Goal: Task Accomplishment & Management: Complete application form

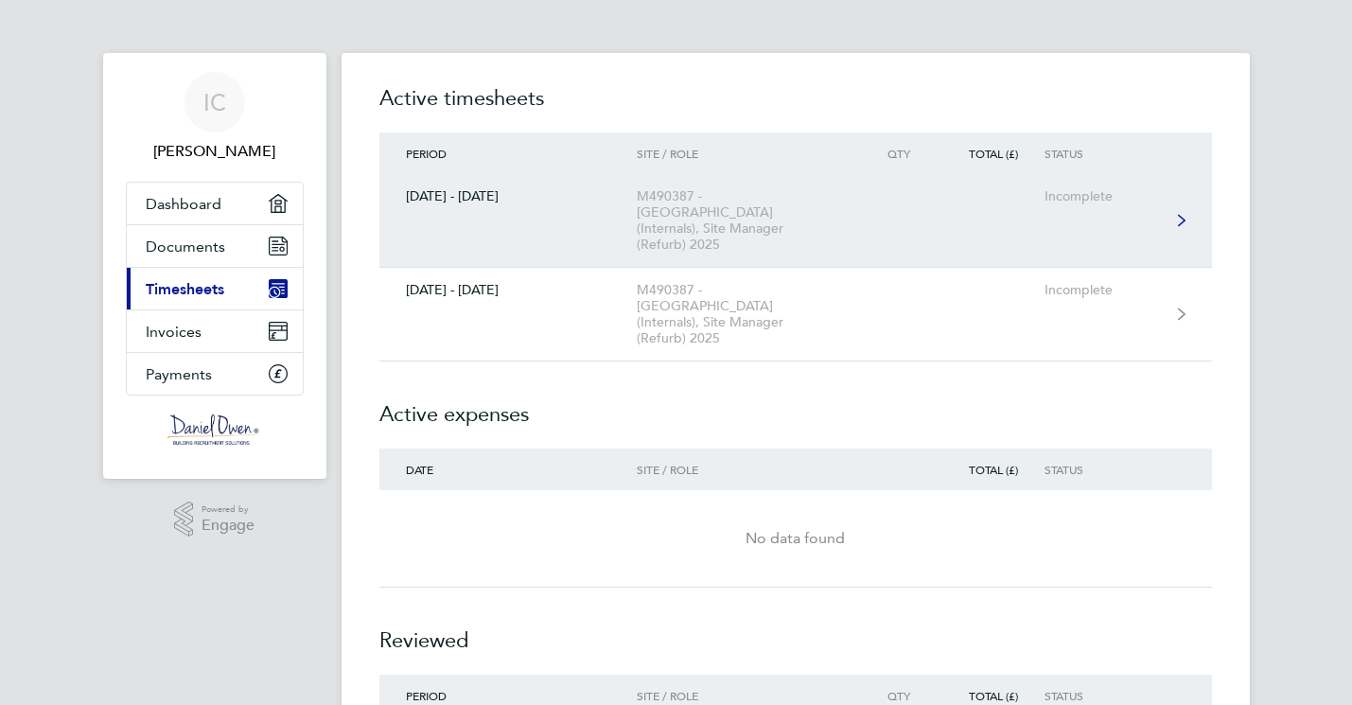
click at [1181, 215] on icon at bounding box center [1181, 220] width 8 height 11
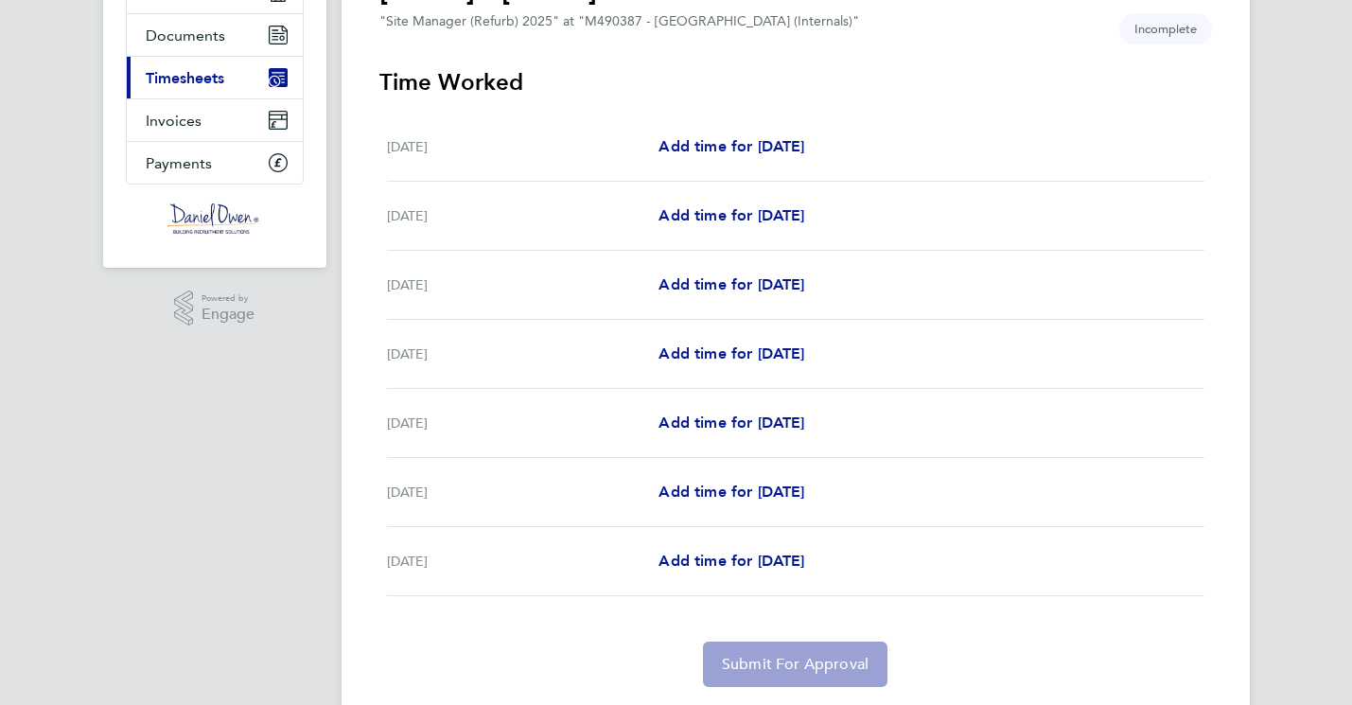
scroll to position [212, 0]
click at [734, 284] on span "Add time for [DATE]" at bounding box center [731, 283] width 146 height 18
select select "30"
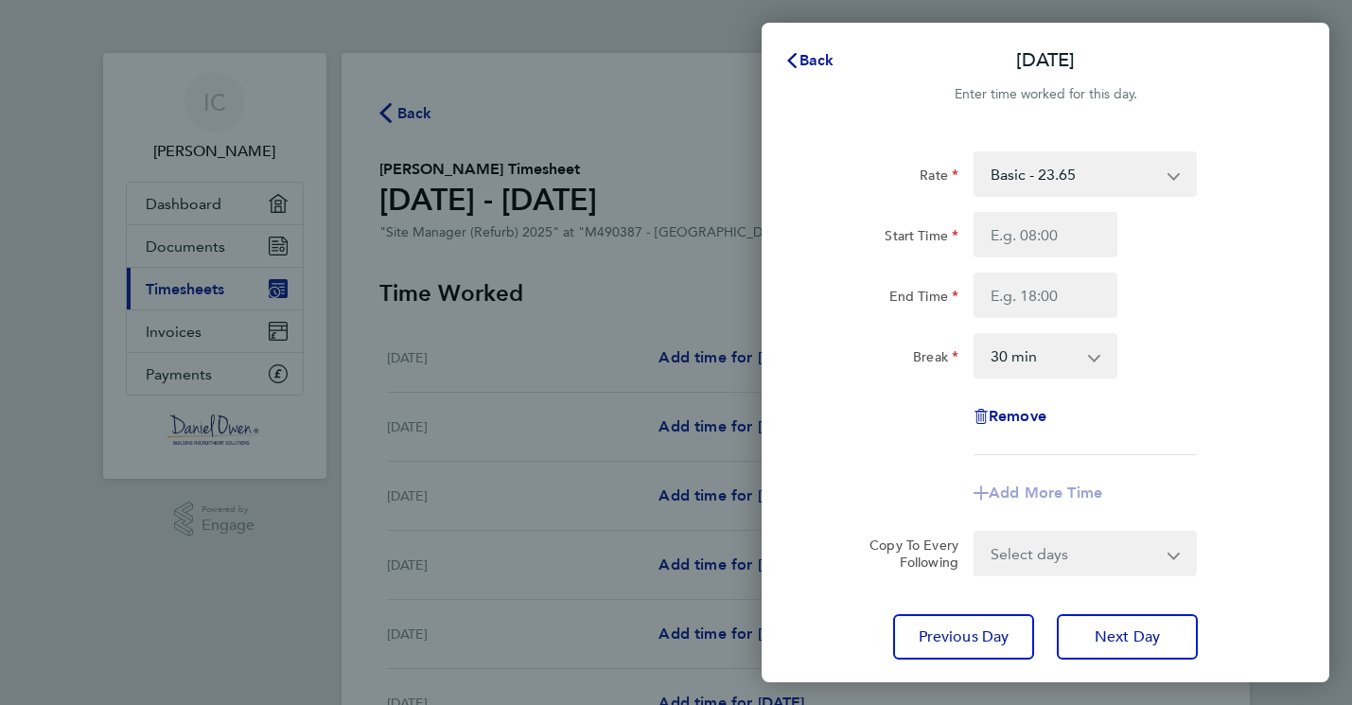
scroll to position [0, 1]
click at [1038, 236] on input "Start Time" at bounding box center [1045, 234] width 144 height 45
type input "07:00"
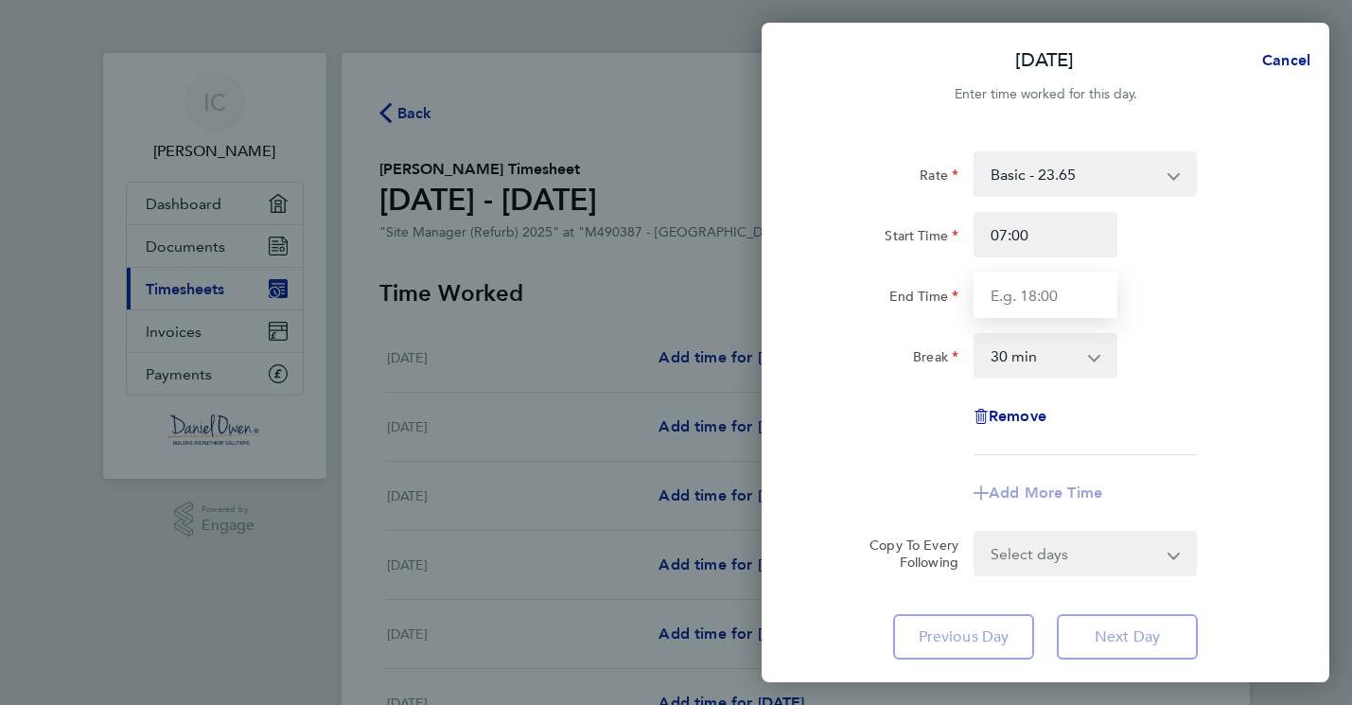
drag, startPoint x: 1039, startPoint y: 295, endPoint x: 1147, endPoint y: 306, distance: 108.3
click at [1039, 295] on input "End Time" at bounding box center [1045, 294] width 144 height 45
click at [1121, 639] on div "Rate Basic - 23.65 Start Time 07:00 End Time 18:30 Break 0 min 15 min 30 min 45…" at bounding box center [1045, 405] width 568 height 553
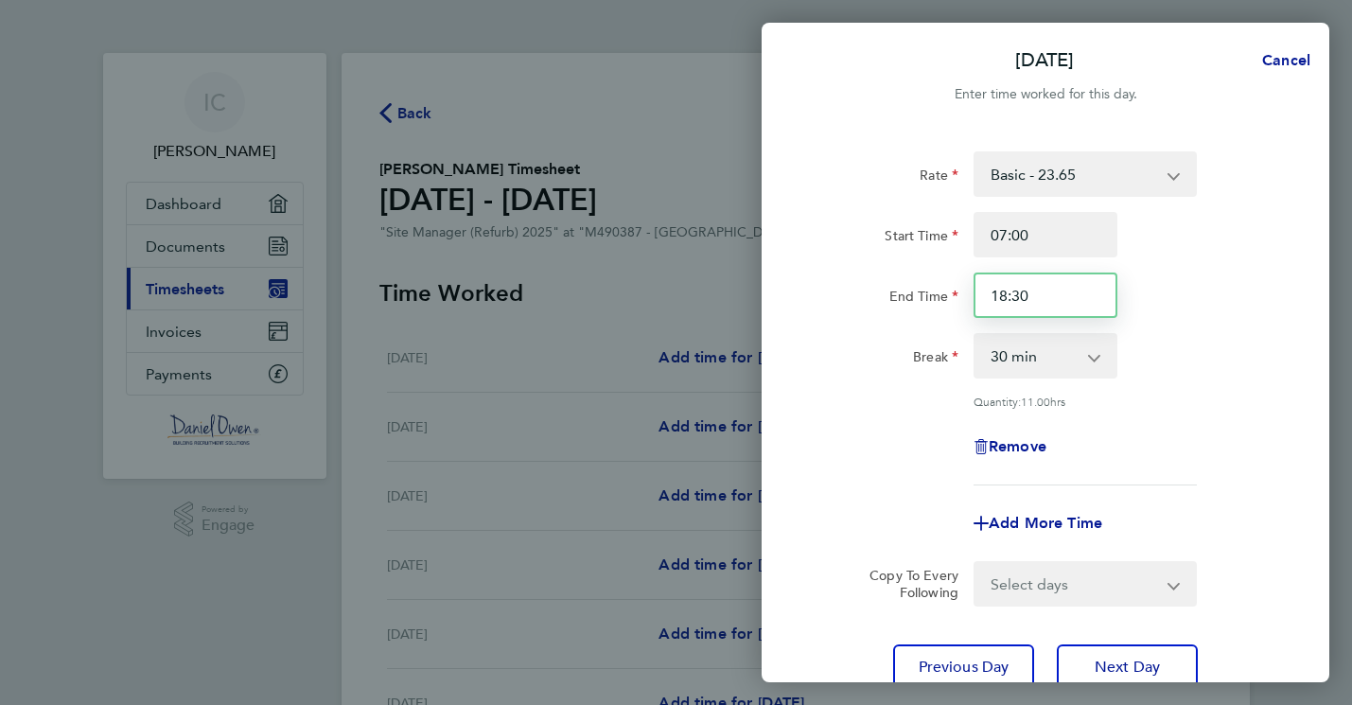
click at [1009, 296] on input "18:30" at bounding box center [1045, 294] width 144 height 45
type input "16:30"
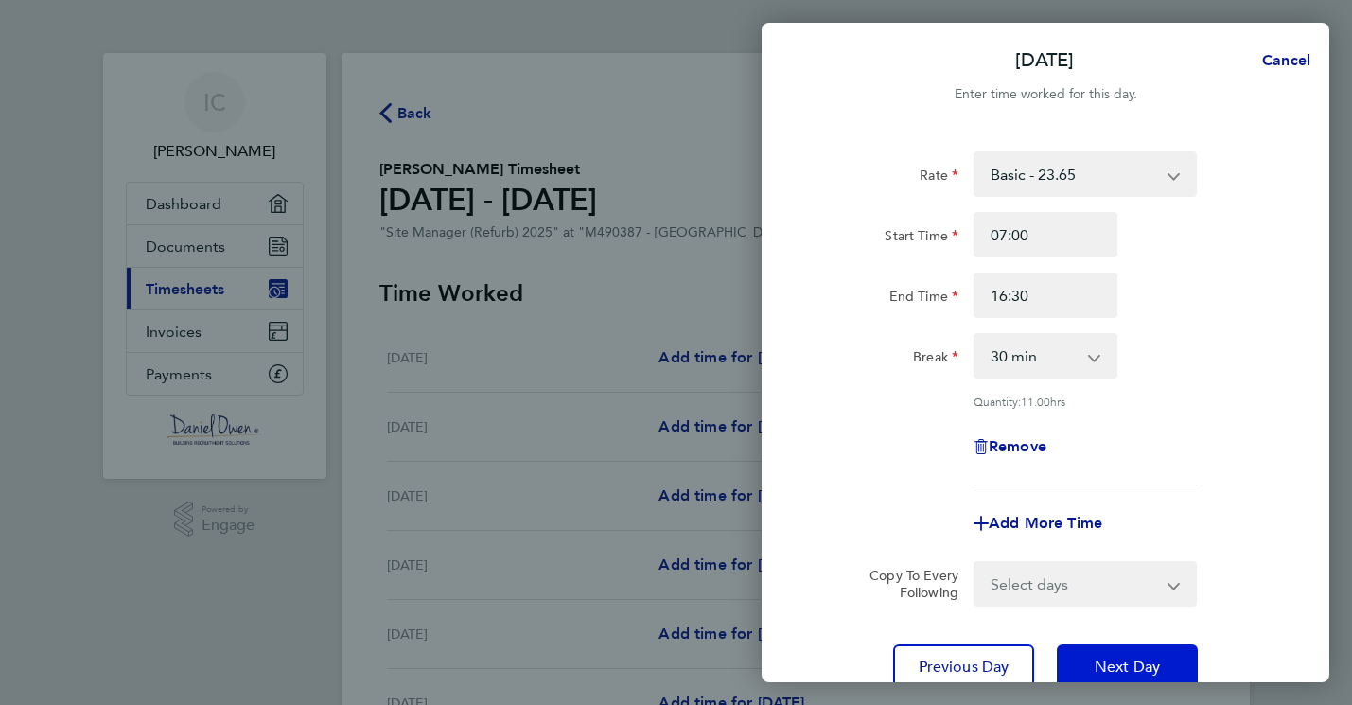
click at [1125, 657] on span "Next Day" at bounding box center [1126, 666] width 65 height 19
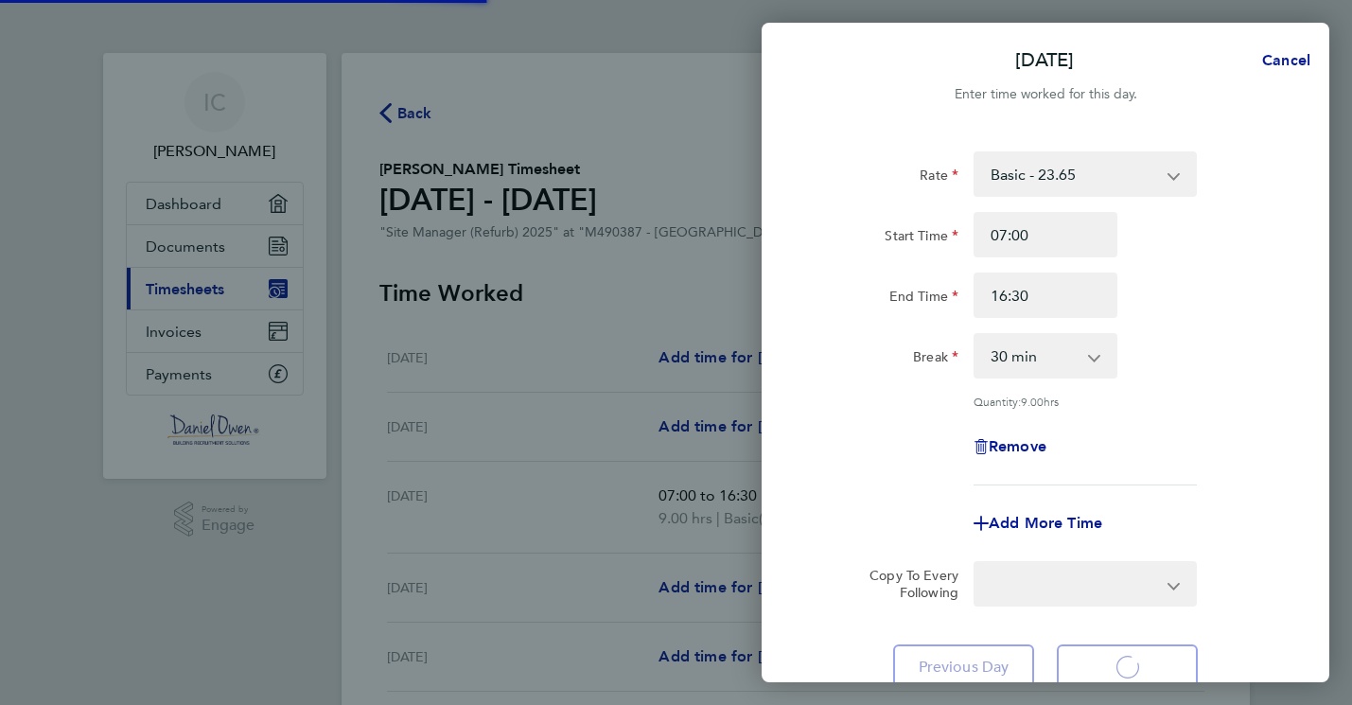
select select "30"
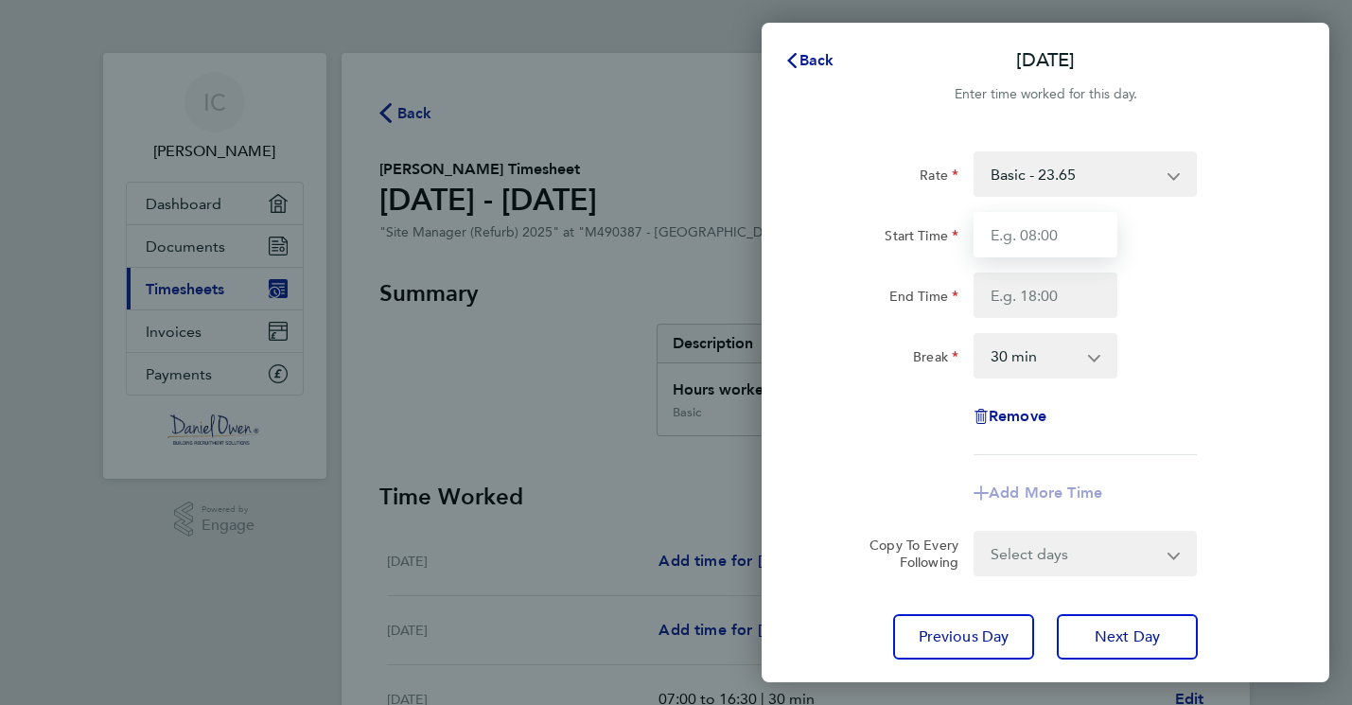
click at [1048, 234] on input "Start Time" at bounding box center [1045, 234] width 144 height 45
type input "07:00"
click at [1066, 298] on input "End Time" at bounding box center [1045, 294] width 144 height 45
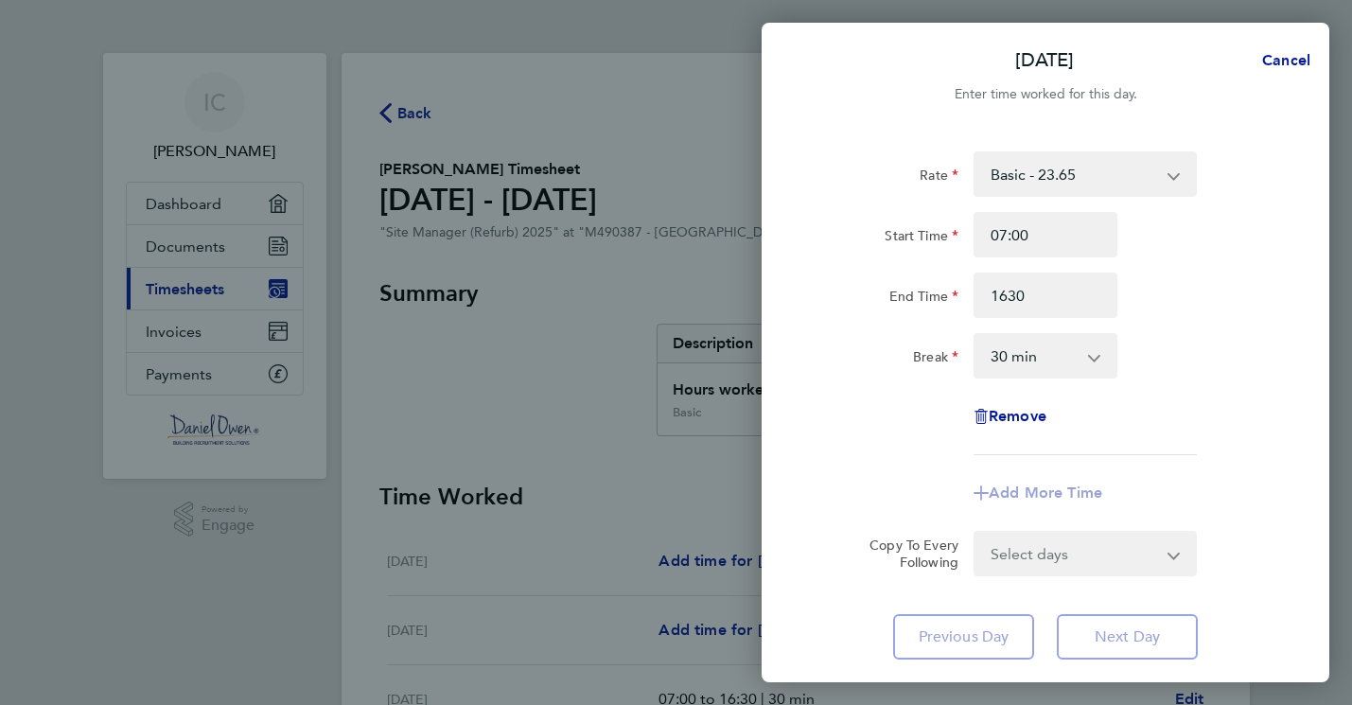
type input "16:30"
click at [1131, 638] on div "Rate Basic - 23.65 Start Time 07:00 End Time 16:30 Break 0 min 15 min 30 min 45…" at bounding box center [1045, 405] width 568 height 553
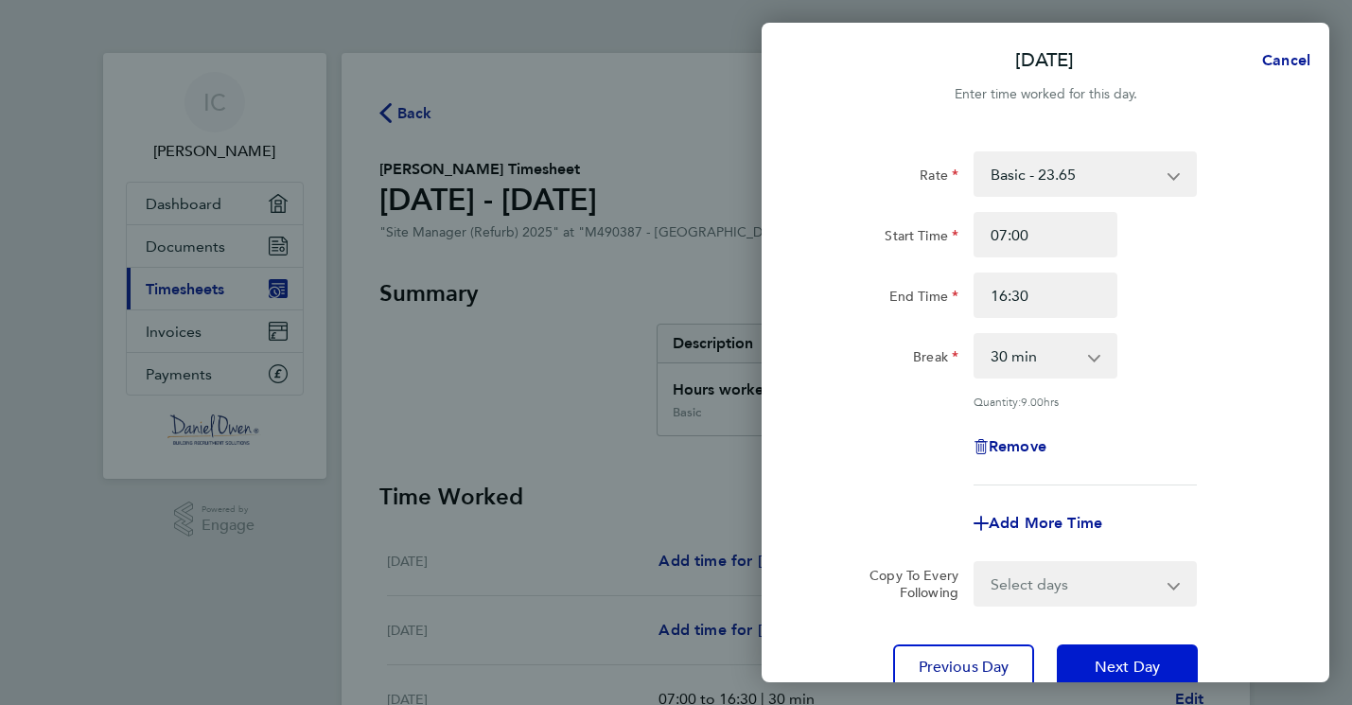
click at [1122, 660] on span "Next Day" at bounding box center [1126, 666] width 65 height 19
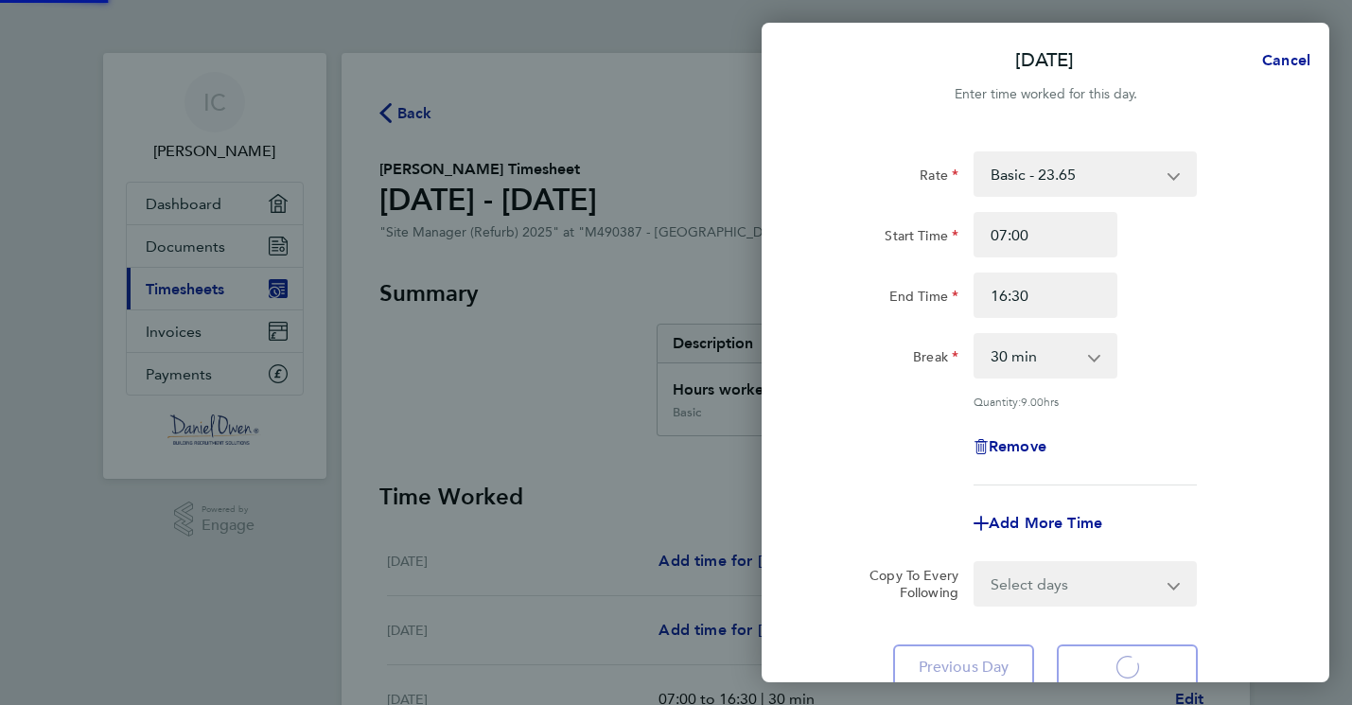
select select "30"
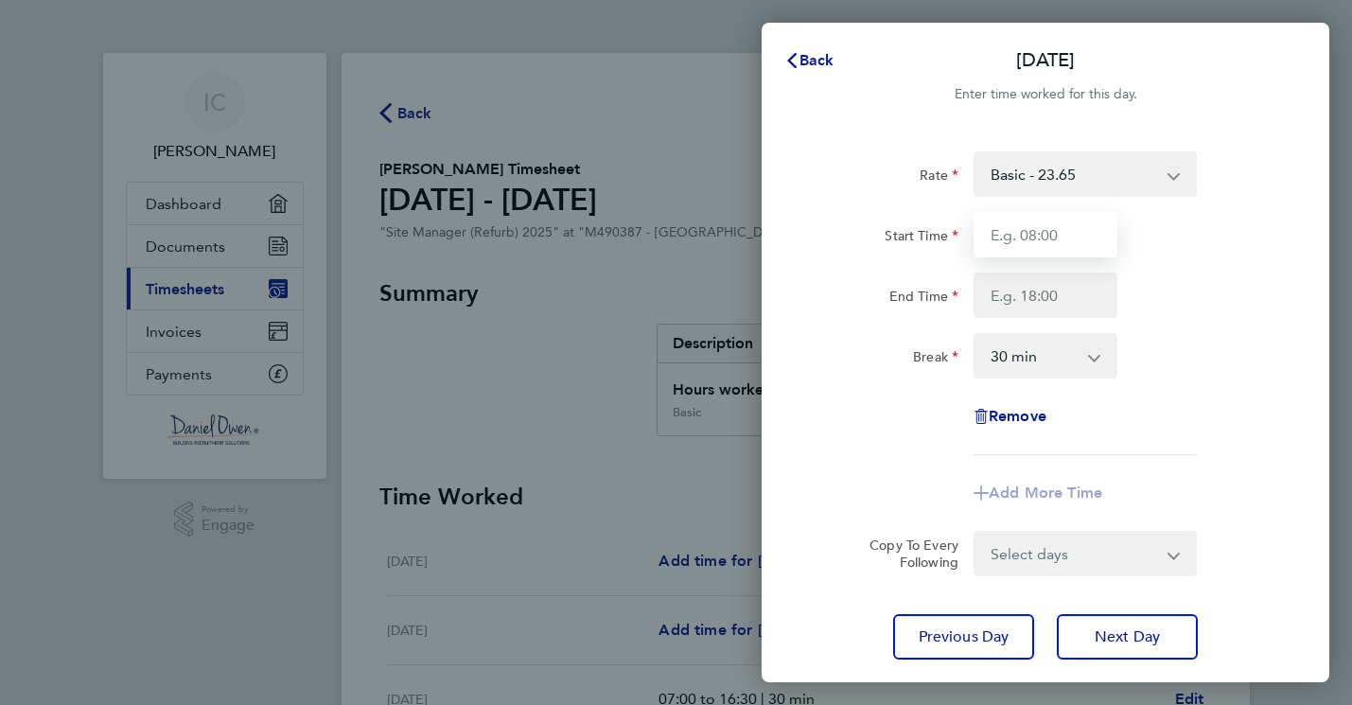
click at [1059, 237] on input "Start Time" at bounding box center [1045, 234] width 144 height 45
type input "07:00"
click at [1027, 296] on input "End Time" at bounding box center [1045, 294] width 144 height 45
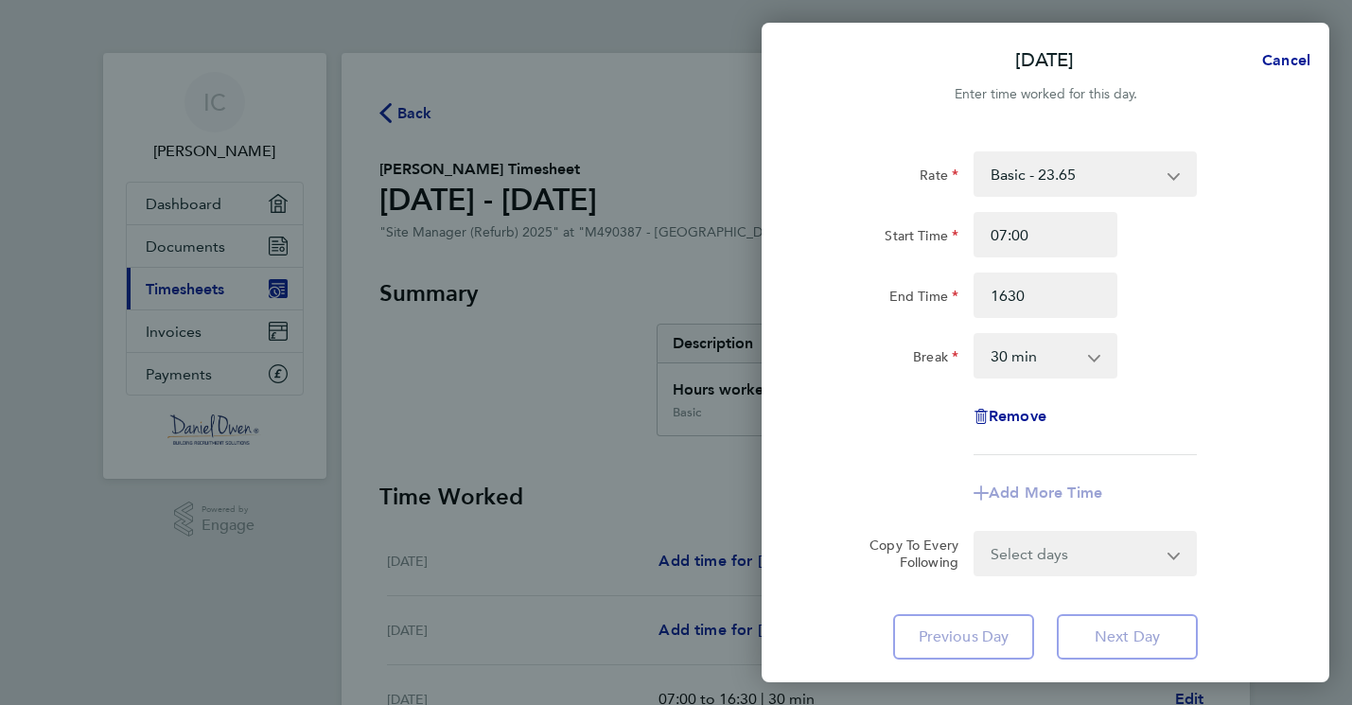
type input "16:30"
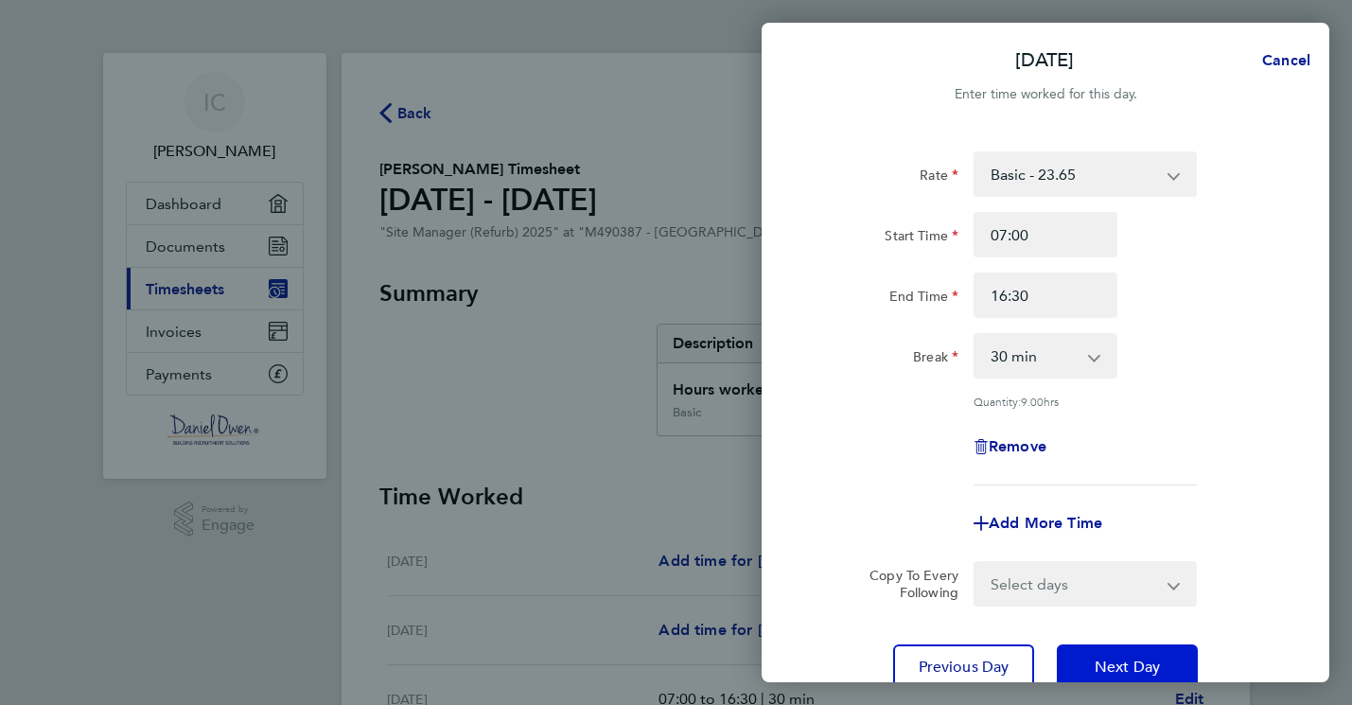
click at [1148, 663] on span "Next Day" at bounding box center [1126, 666] width 65 height 19
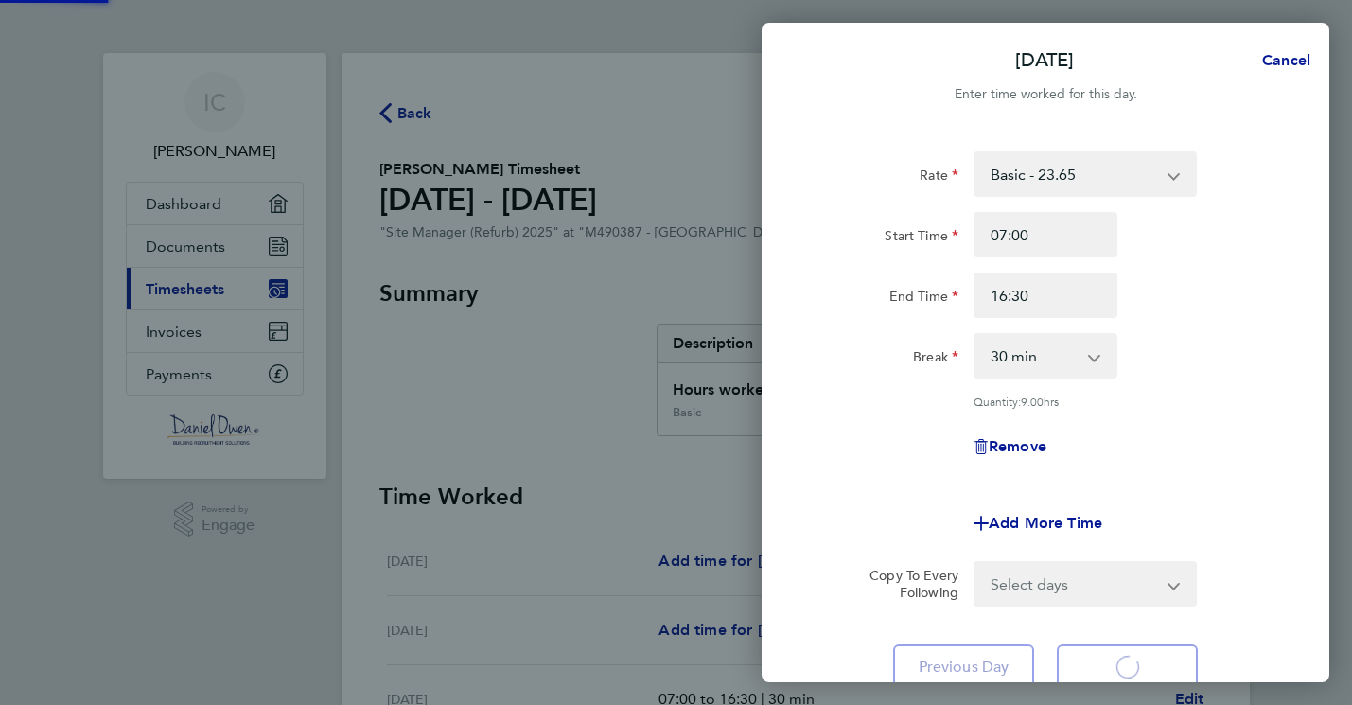
select select "30"
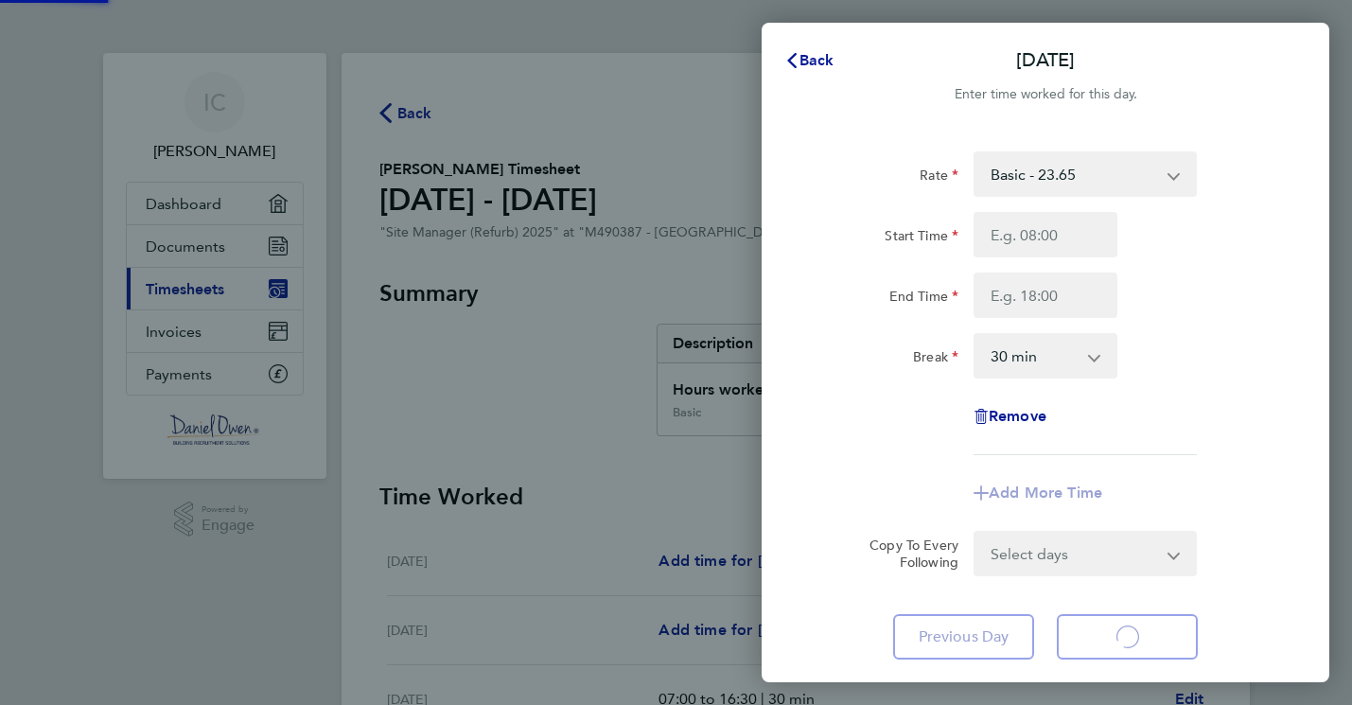
select select "30"
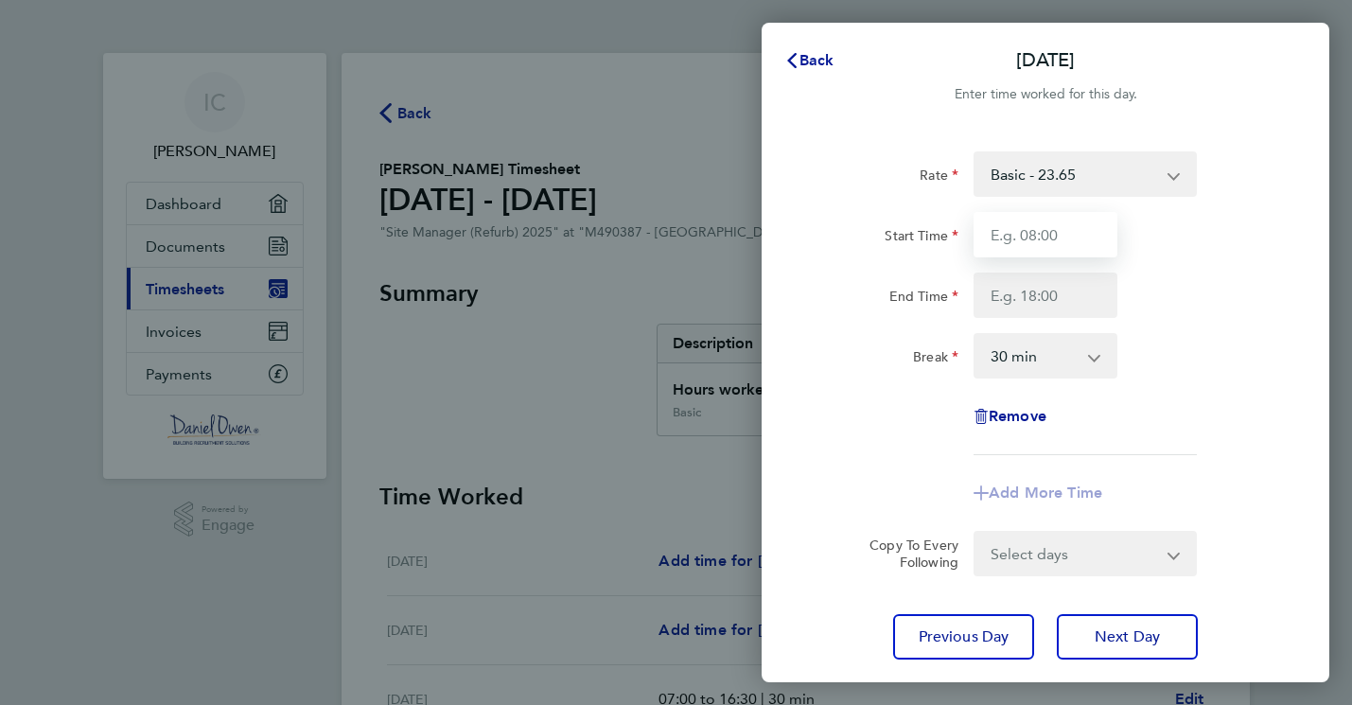
click at [1056, 236] on input "Start Time" at bounding box center [1045, 234] width 144 height 45
type input "07:00"
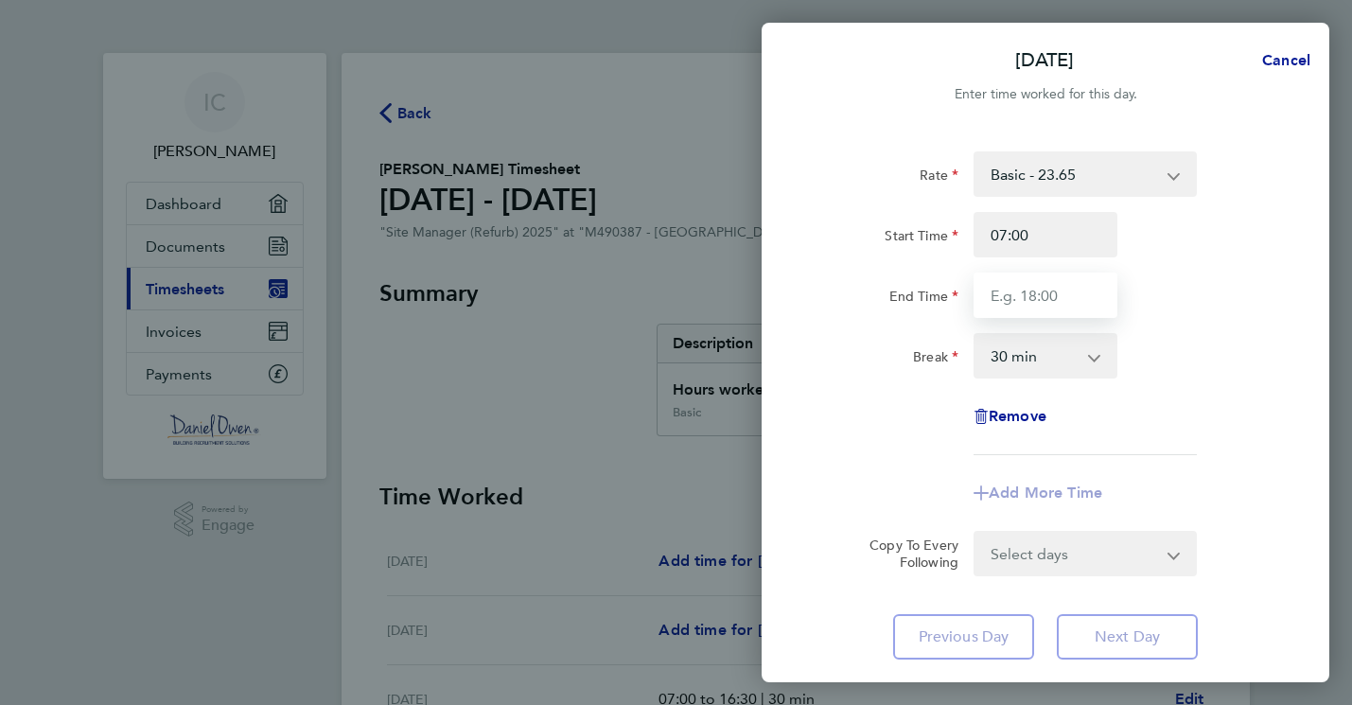
click at [1060, 294] on input "End Time" at bounding box center [1045, 294] width 144 height 45
type input "16:30"
click at [1237, 546] on form "Rate Basic - 23.65 Start Time 07:00 End Time 16:30 Break 0 min 15 min 30 min 45…" at bounding box center [1045, 363] width 462 height 425
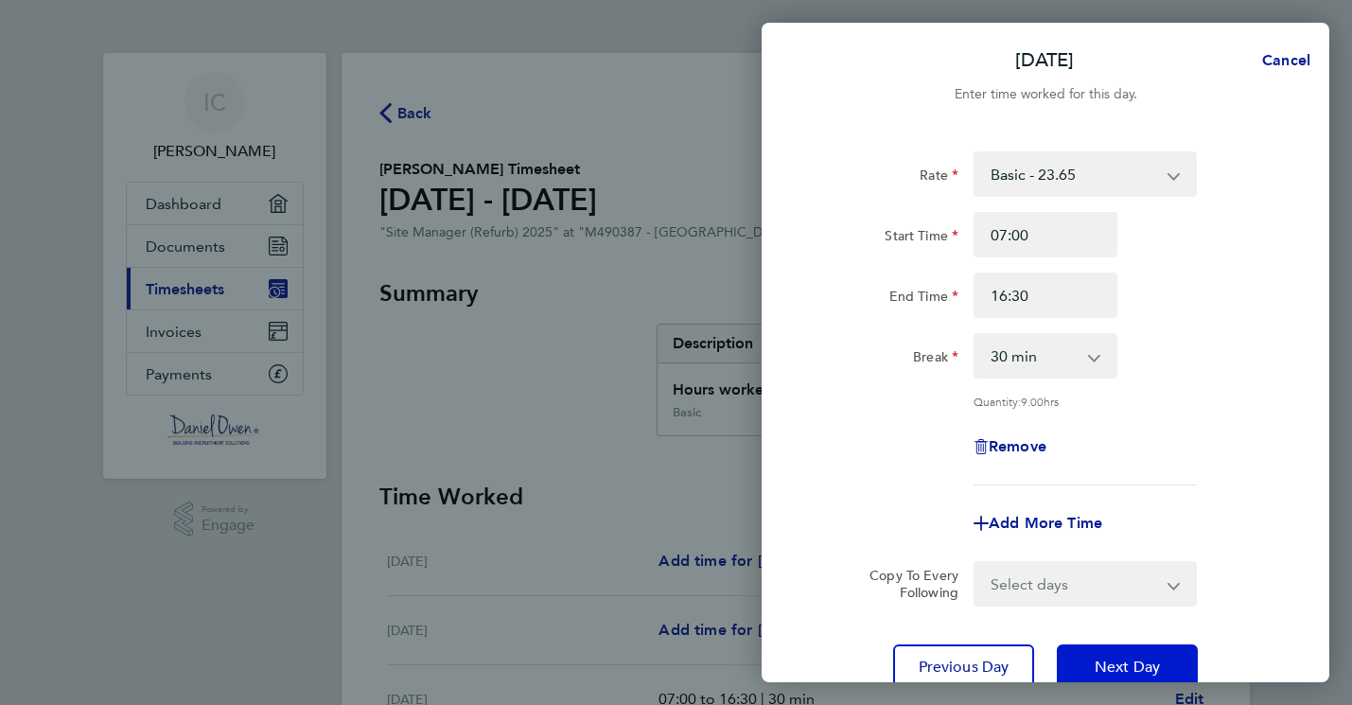
click at [1134, 661] on span "Next Day" at bounding box center [1126, 666] width 65 height 19
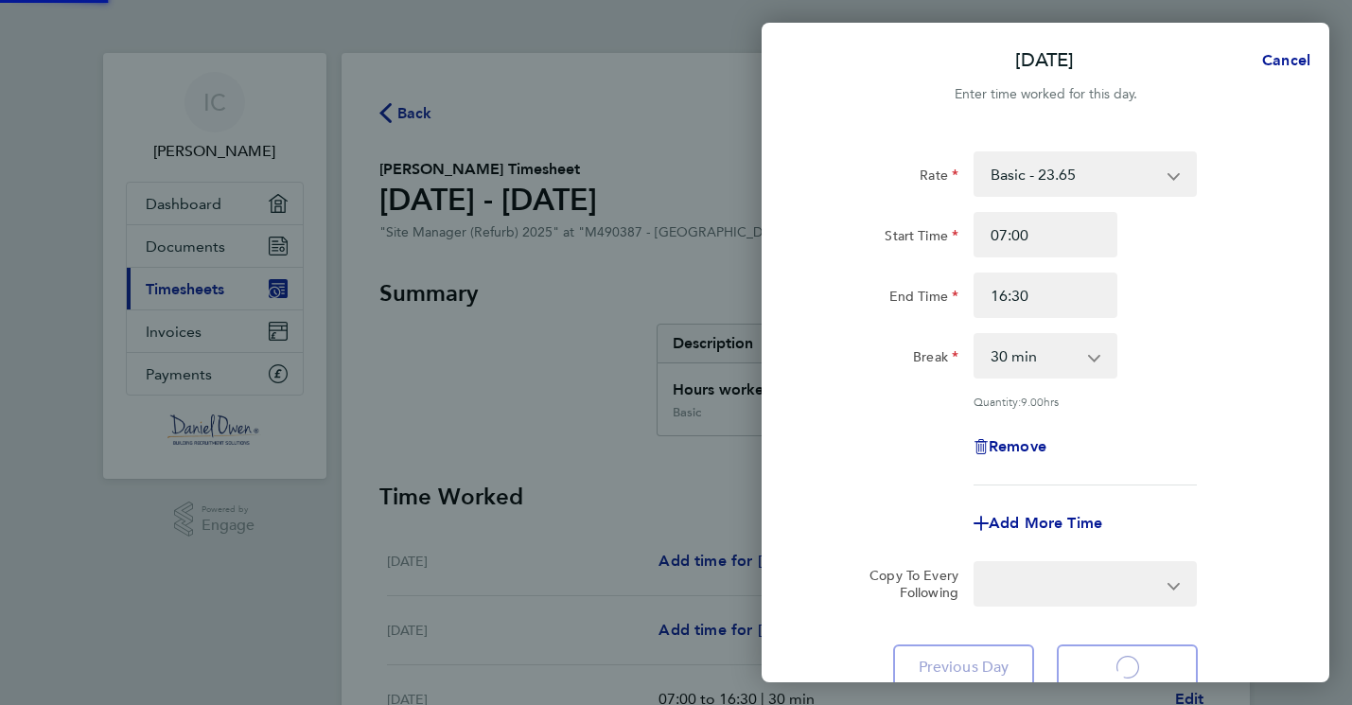
select select "30"
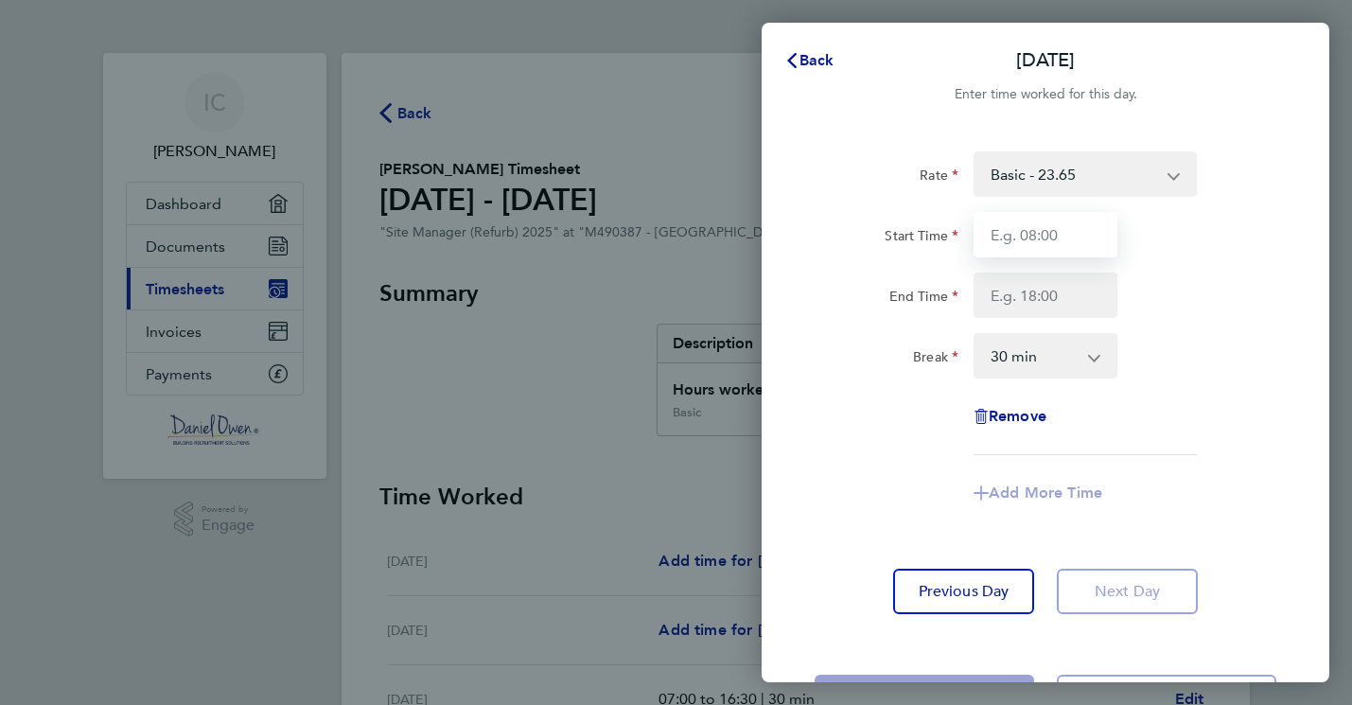
drag, startPoint x: 1067, startPoint y: 233, endPoint x: 1135, endPoint y: 244, distance: 69.0
click at [1076, 235] on input "Start Time" at bounding box center [1045, 234] width 144 height 45
type input "07:00"
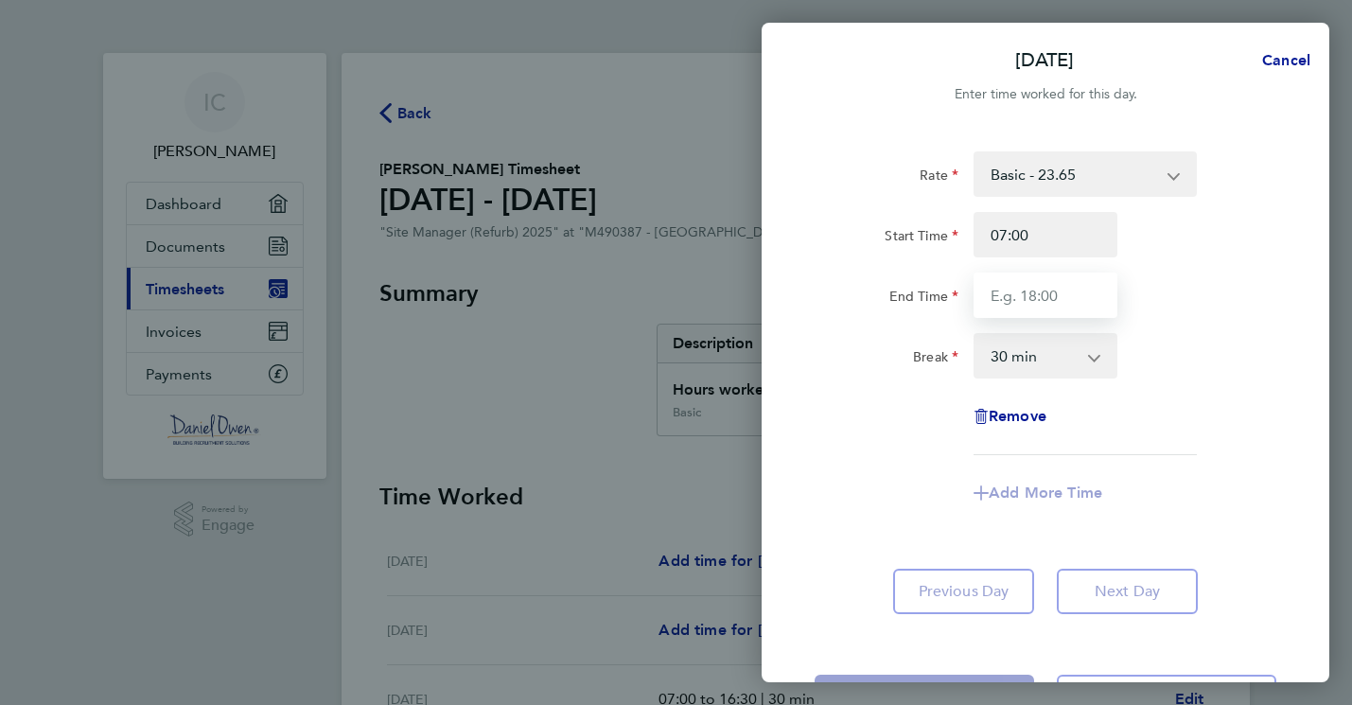
drag, startPoint x: 1063, startPoint y: 297, endPoint x: 1082, endPoint y: 292, distance: 19.5
click at [1066, 296] on input "End Time" at bounding box center [1045, 294] width 144 height 45
type input "16:30"
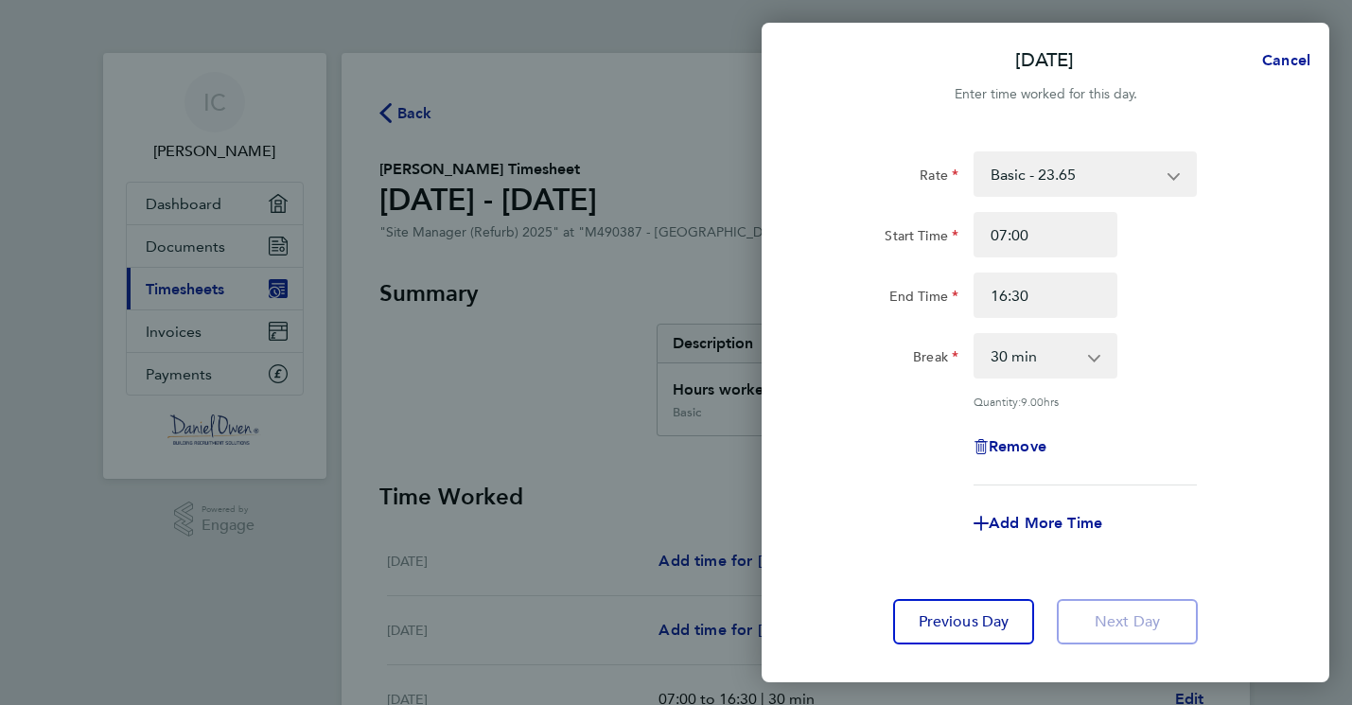
click at [1153, 472] on app-timesheet-line-form-group "Rate Basic - 23.65 Start Time 07:00 End Time 16:30 Break 0 min 15 min 30 min 45…" at bounding box center [1045, 348] width 462 height 394
click at [1244, 543] on div "Add More Time" at bounding box center [1045, 522] width 477 height 45
click at [1249, 645] on div "Rate Basic - 23.65 Start Time 07:00 End Time 16:30 Break 0 min 15 min 30 min 45…" at bounding box center [1045, 398] width 568 height 538
click at [1104, 618] on app-form-button "Next Day" at bounding box center [1121, 621] width 152 height 45
click at [1252, 489] on app-timesheet-line-form-group "Rate Basic - 23.65 Start Time 07:00 End Time 16:30 Break 0 min 15 min 30 min 45…" at bounding box center [1045, 348] width 462 height 394
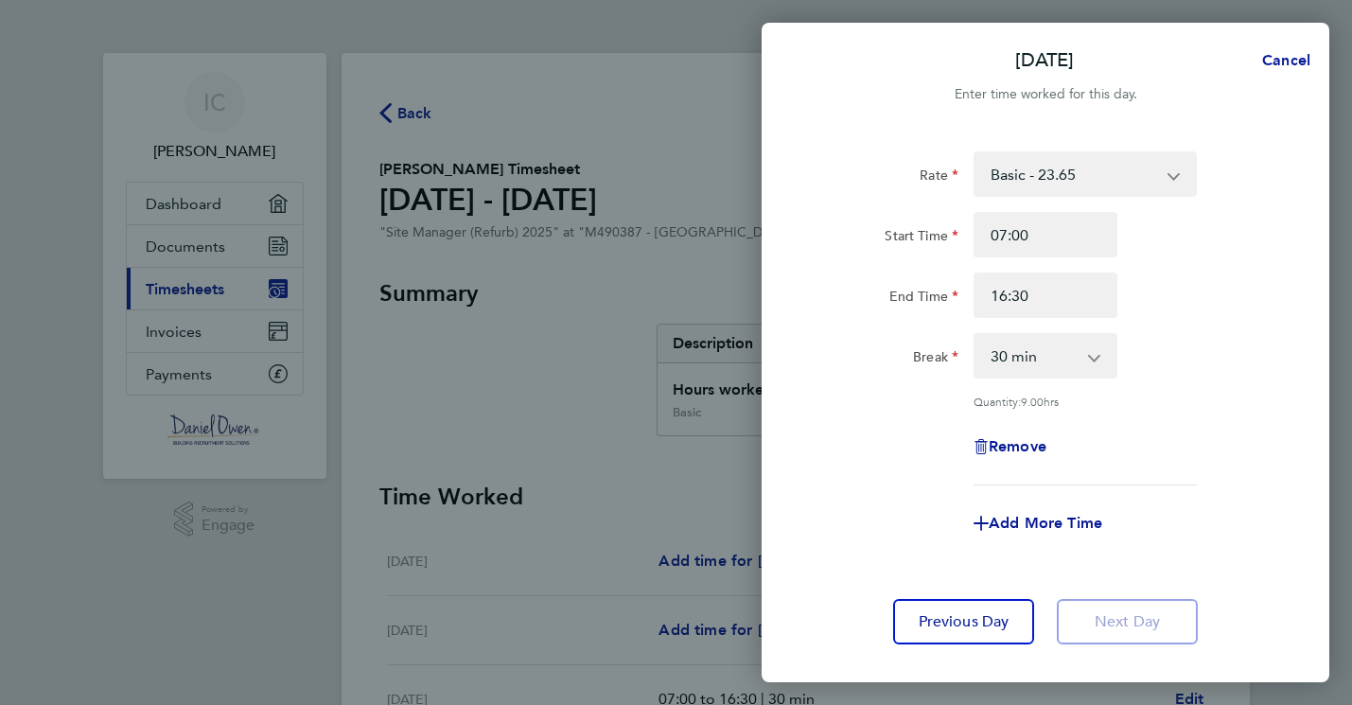
click at [1252, 489] on app-timesheet-line-form-group "Rate Basic - 23.65 Start Time 07:00 End Time 16:30 Break 0 min 15 min 30 min 45…" at bounding box center [1045, 348] width 462 height 394
click at [1222, 546] on form "Rate Basic - 23.65 Start Time 07:00 End Time 16:30 Break 0 min 15 min 30 min 45…" at bounding box center [1045, 356] width 462 height 410
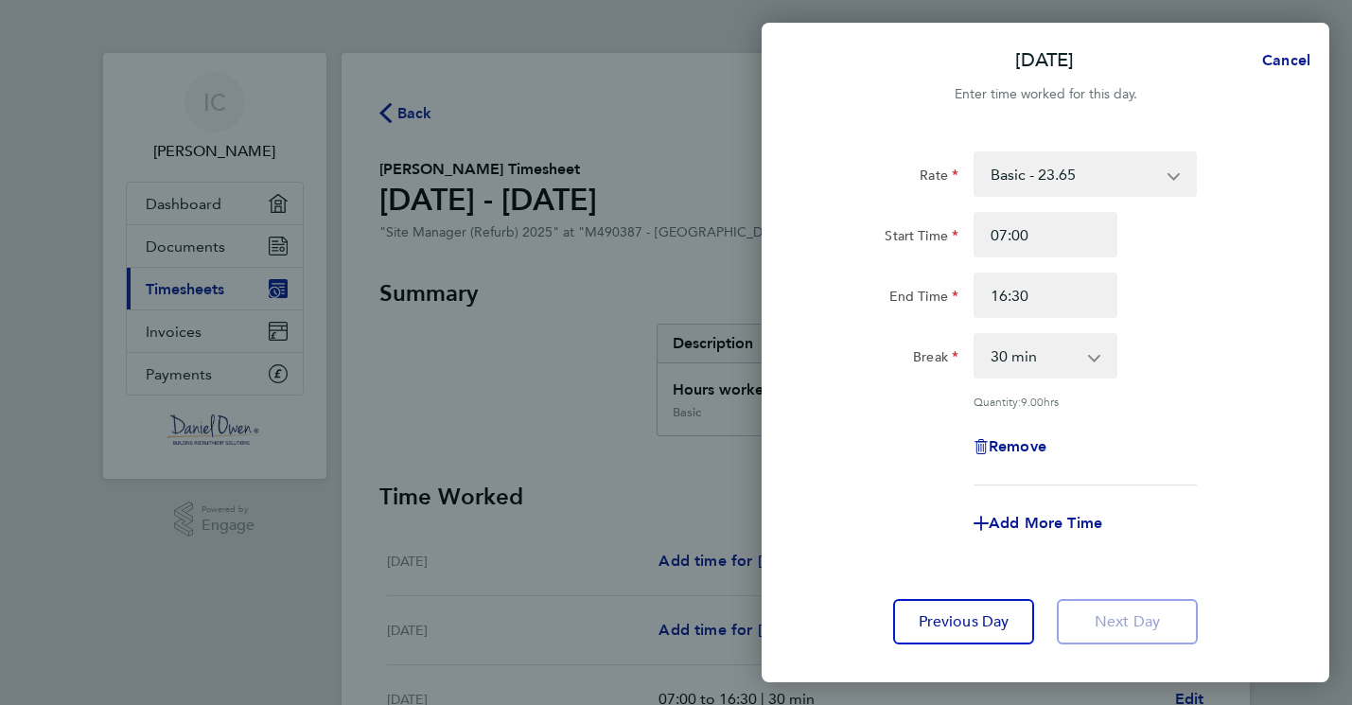
click at [895, 550] on form "Rate Basic - 23.65 Start Time 07:00 End Time 16:30 Break 0 min 15 min 30 min 45…" at bounding box center [1045, 356] width 462 height 410
click at [965, 628] on span "Previous Day" at bounding box center [963, 621] width 91 height 19
select select "30"
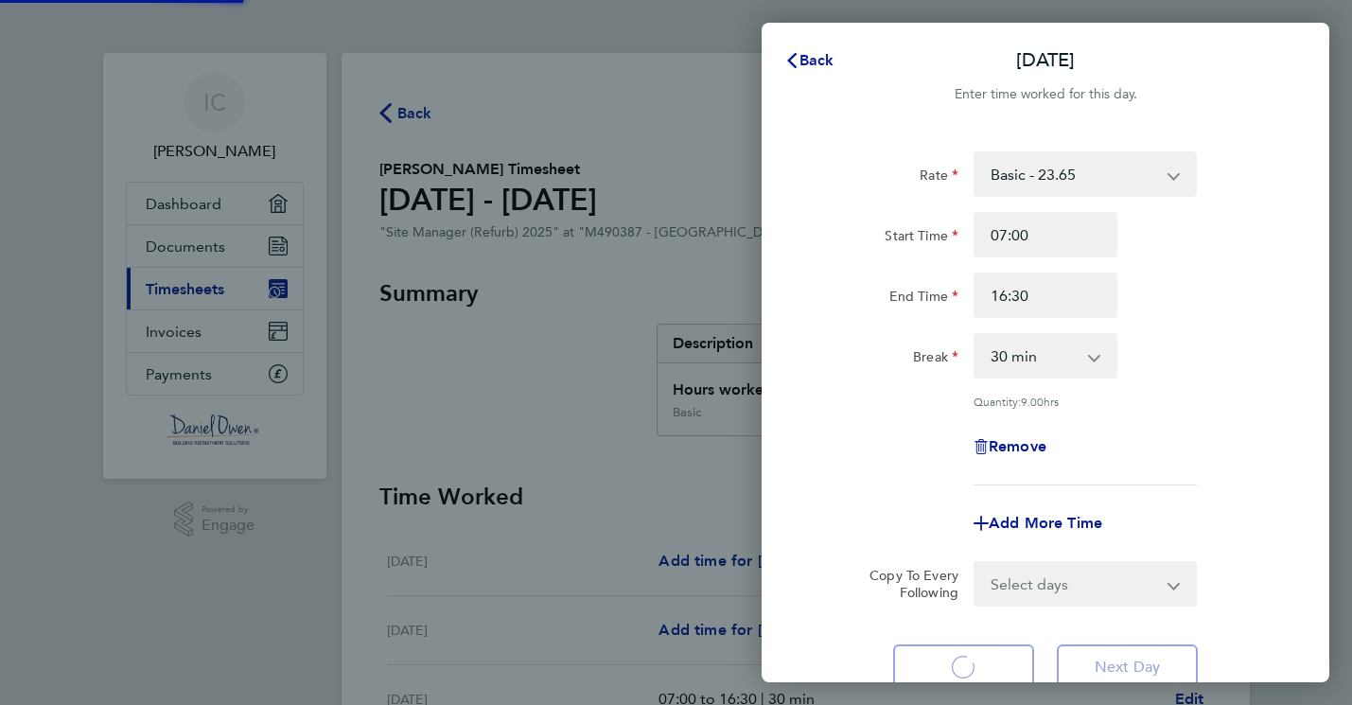
select select "30"
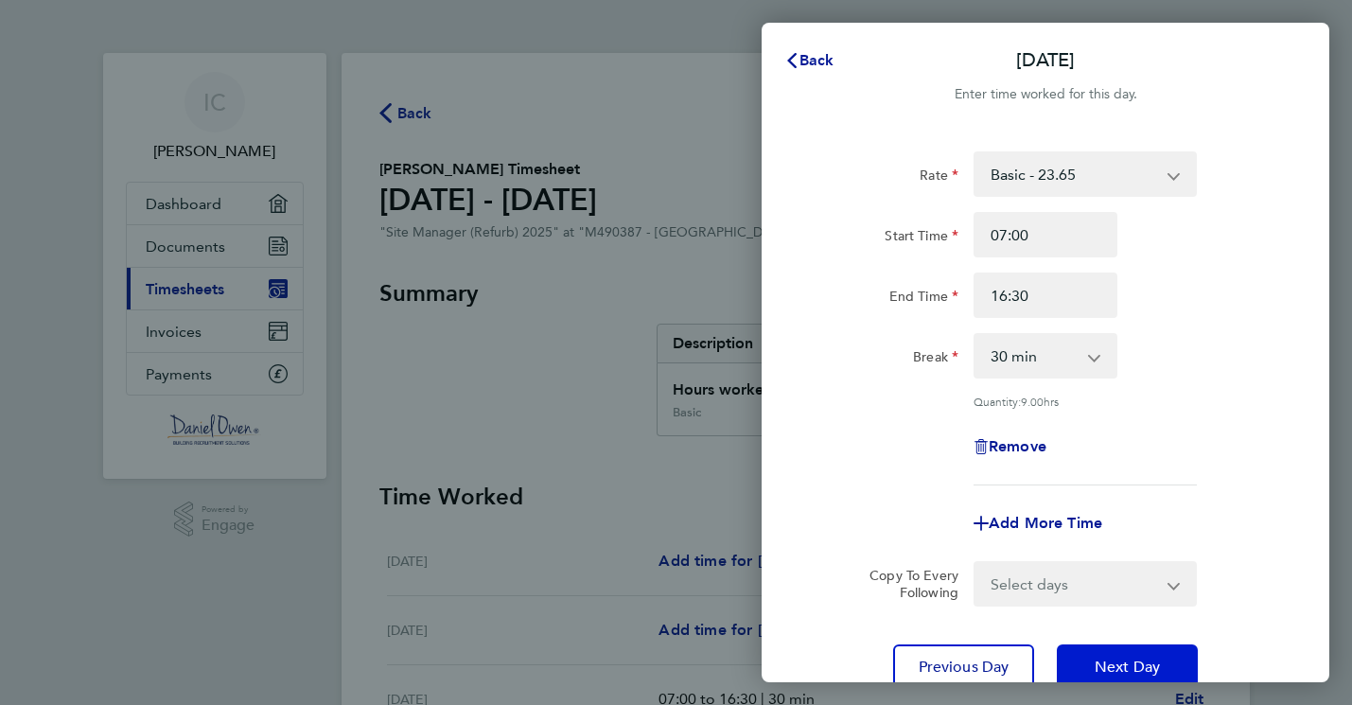
click at [1123, 661] on span "Next Day" at bounding box center [1126, 666] width 65 height 19
select select "30"
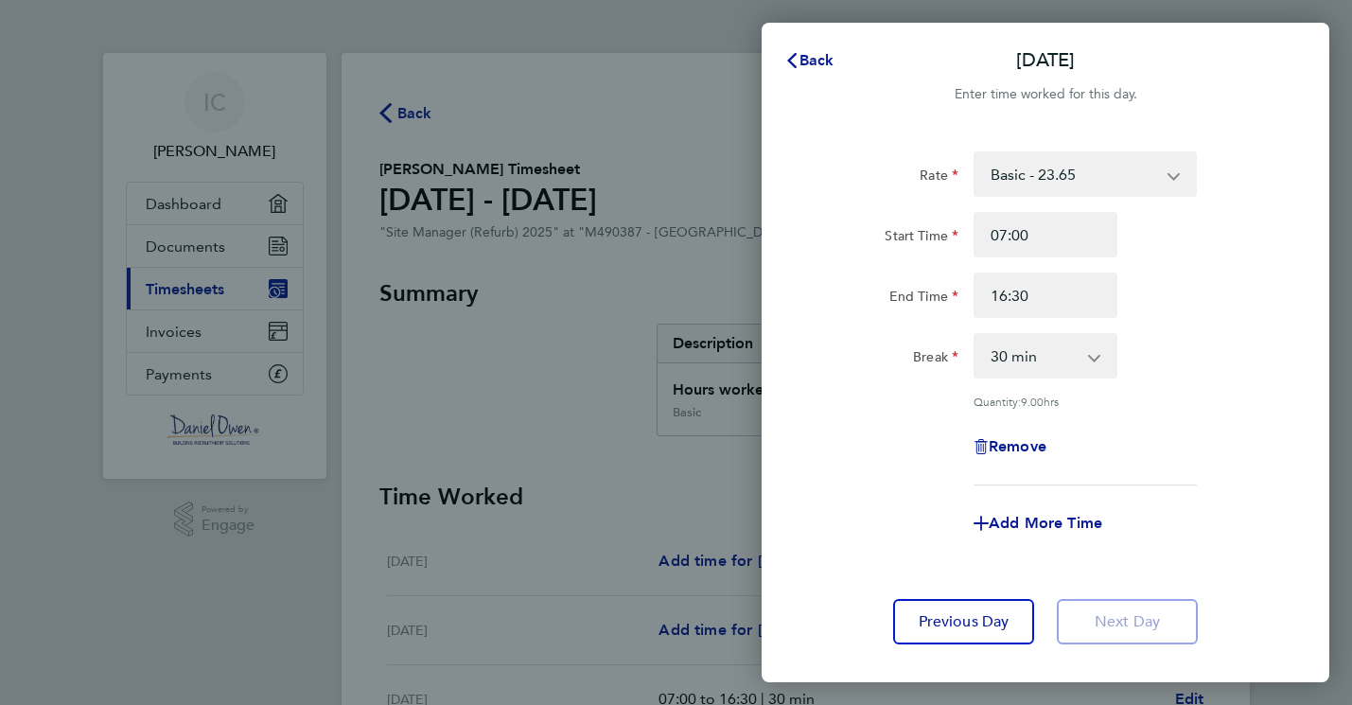
click at [1113, 622] on app-form-button "Next Day" at bounding box center [1121, 621] width 152 height 45
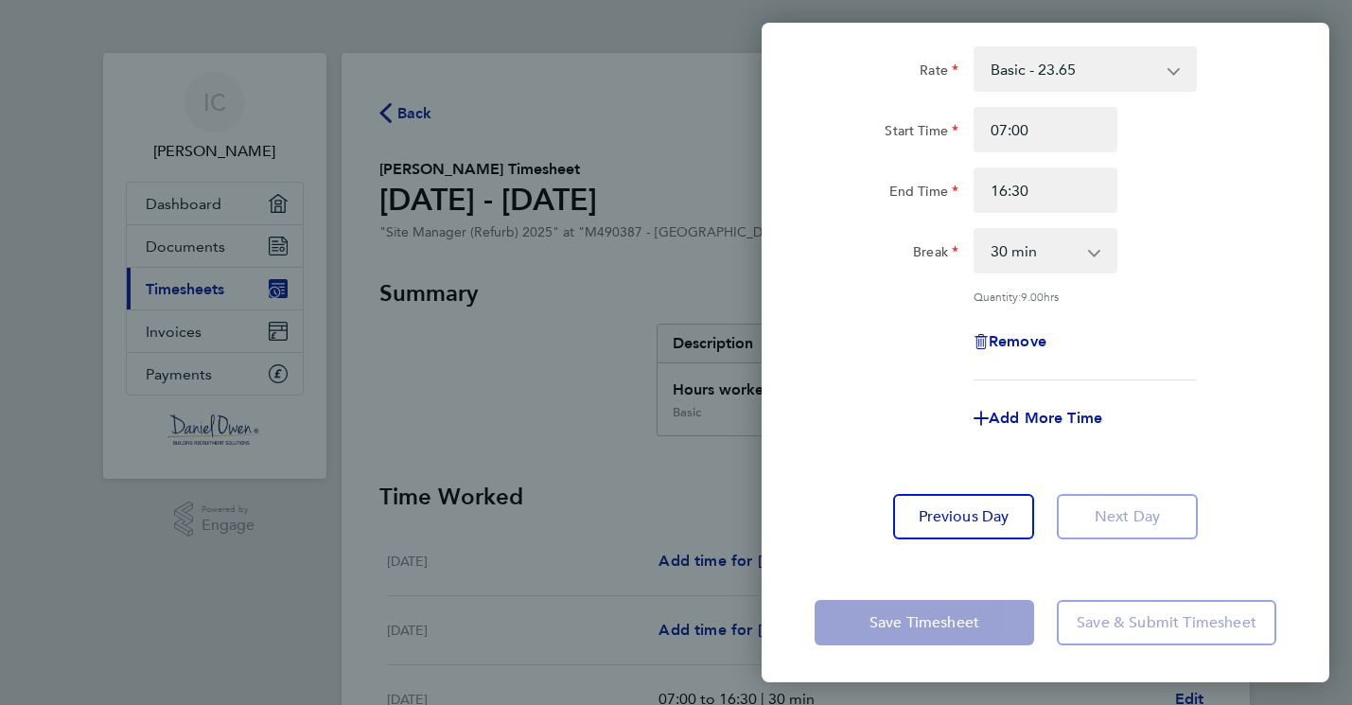
scroll to position [104, 0]
click at [930, 619] on app-form-button "Save Timesheet" at bounding box center [929, 623] width 231 height 45
click at [1123, 626] on app-form-button "Save & Submit Timesheet" at bounding box center [1160, 623] width 231 height 45
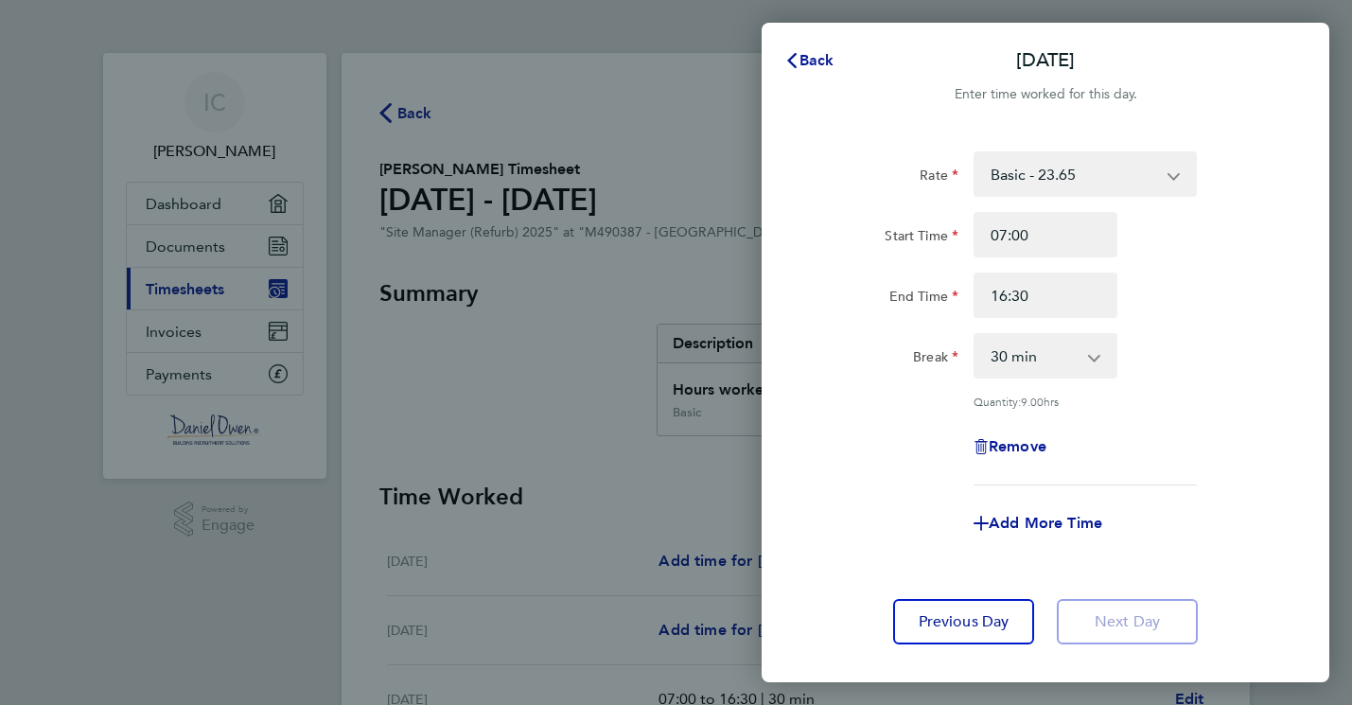
scroll to position [0, 0]
click at [976, 627] on span "Previous Day" at bounding box center [963, 621] width 91 height 19
select select "30"
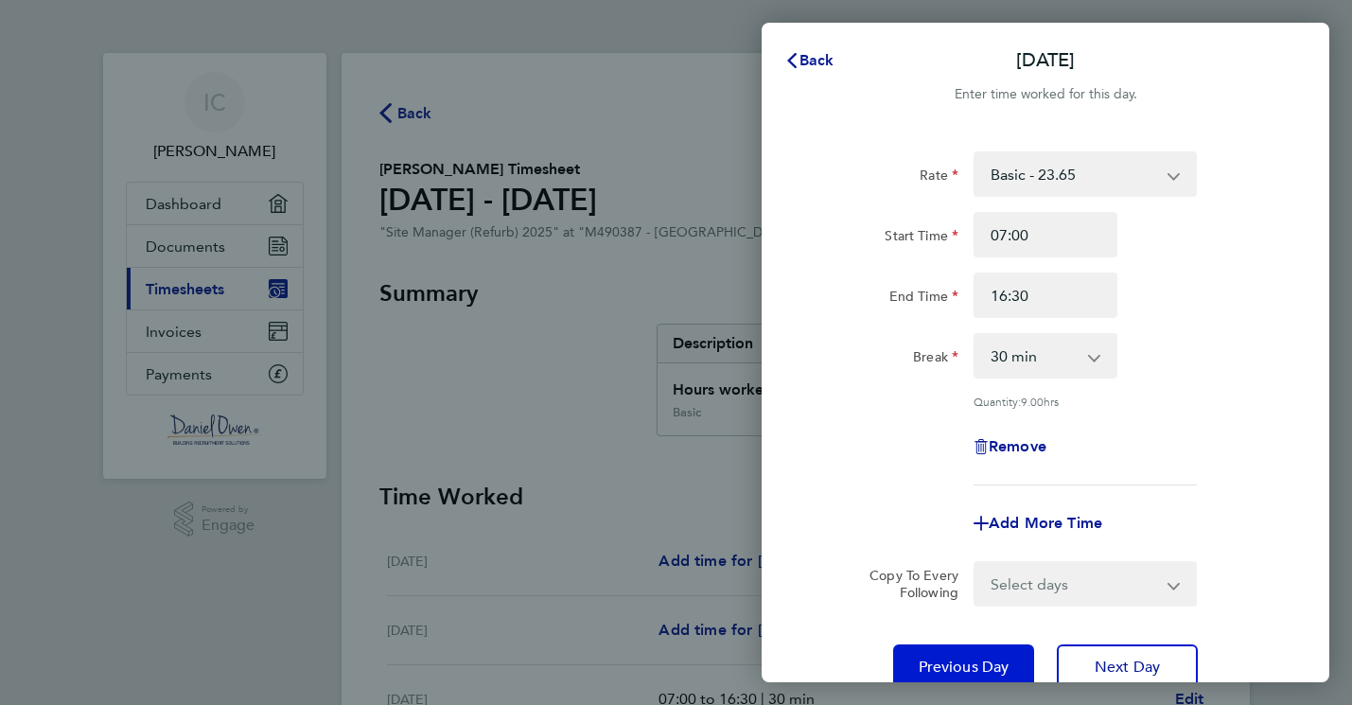
click at [965, 660] on span "Previous Day" at bounding box center [963, 666] width 91 height 19
select select "30"
click at [965, 660] on span "Previous Day" at bounding box center [963, 666] width 91 height 19
select select "30"
click at [965, 660] on span "Previous Day" at bounding box center [963, 666] width 91 height 19
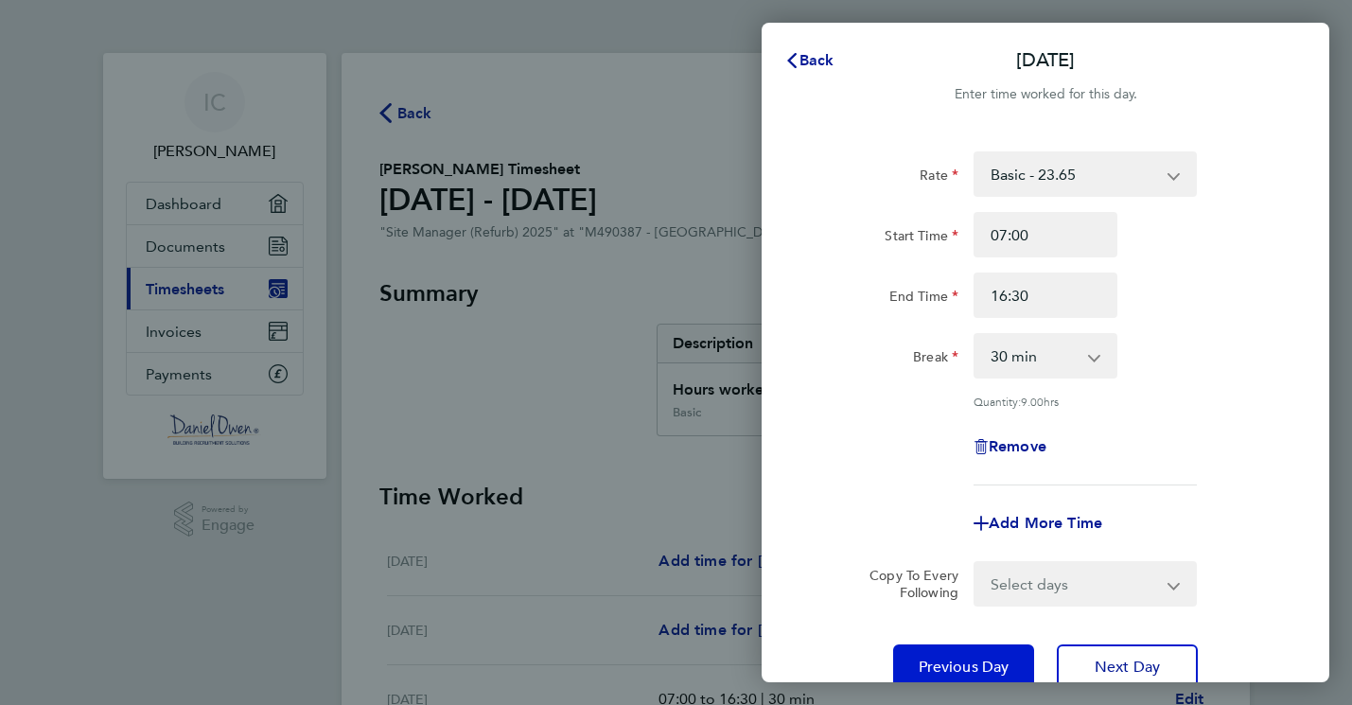
select select "30"
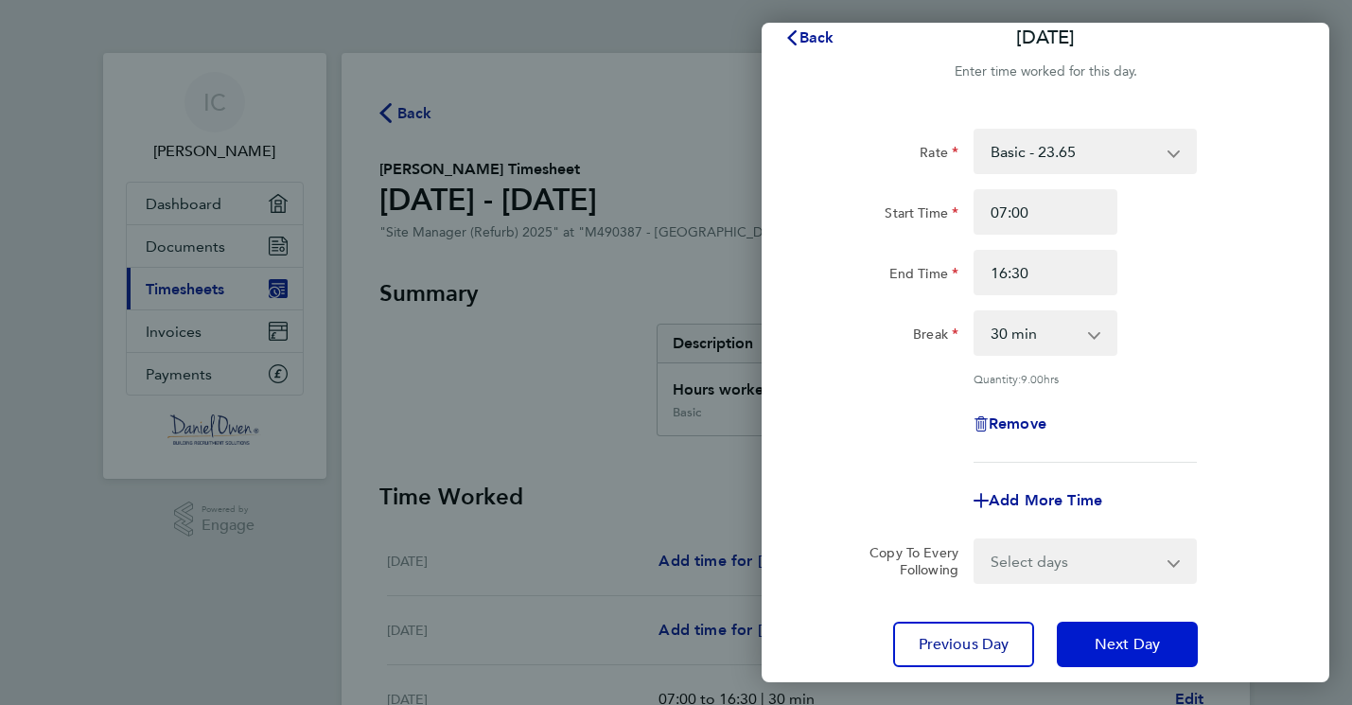
scroll to position [0, 1]
click at [1116, 644] on span "Next Day" at bounding box center [1126, 644] width 65 height 19
select select "30"
click at [1116, 644] on span "Next Day" at bounding box center [1126, 644] width 65 height 19
select select "30"
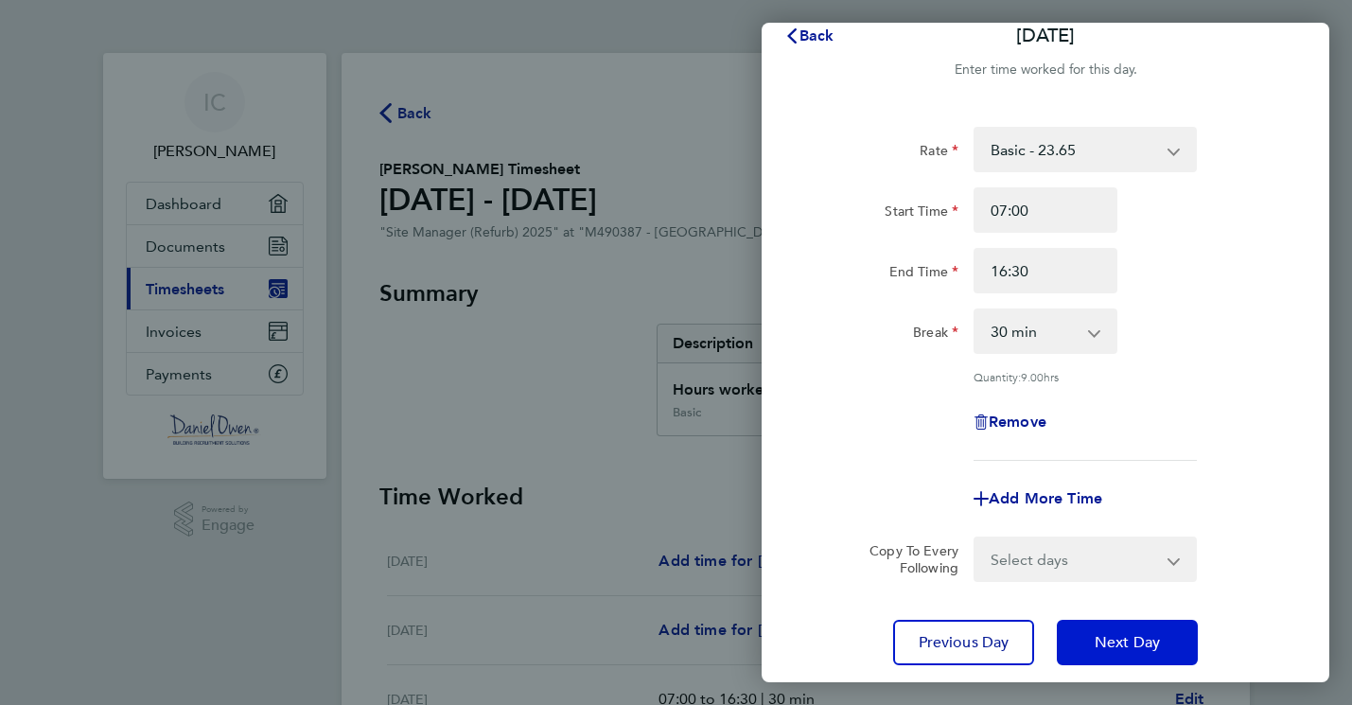
scroll to position [23, 0]
click at [1116, 644] on span "Next Day" at bounding box center [1126, 644] width 65 height 19
select select "30"
click at [1116, 644] on span "Next Day" at bounding box center [1126, 644] width 65 height 19
select select "30"
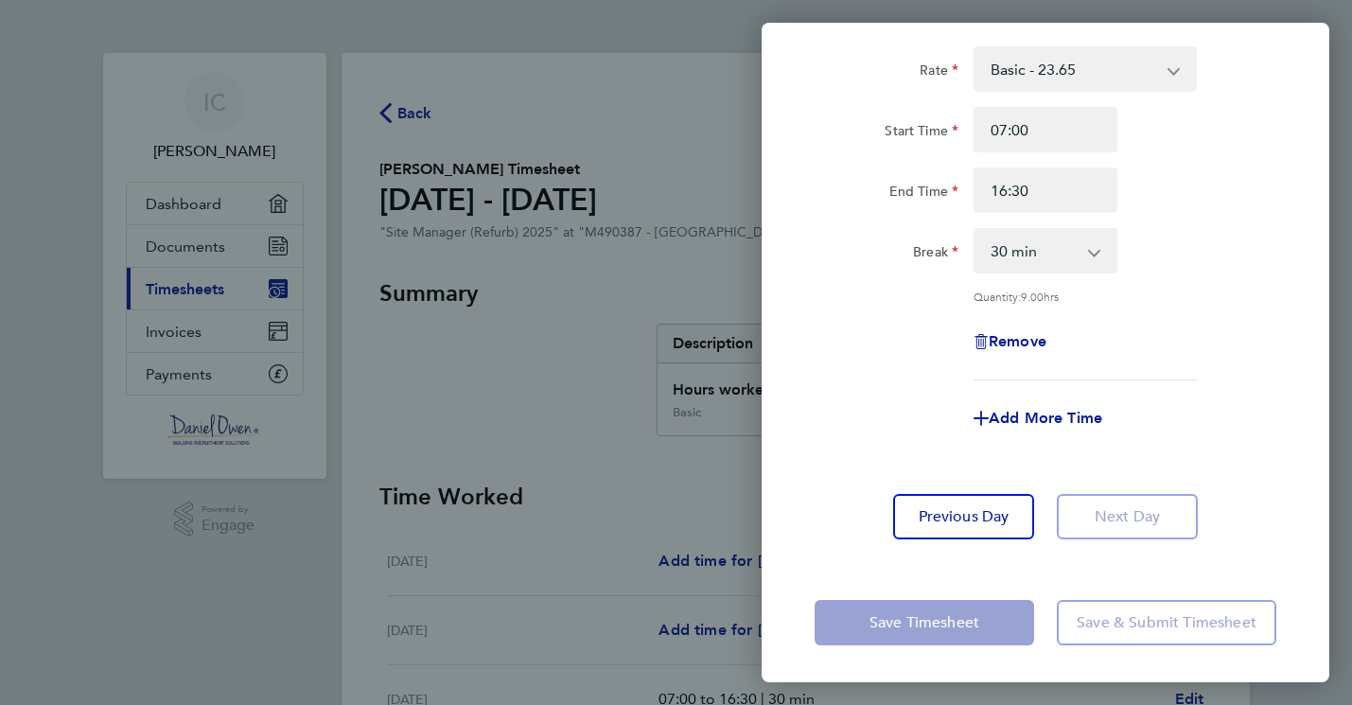
scroll to position [104, 0]
click at [1161, 627] on app-form-button "Save & Submit Timesheet" at bounding box center [1160, 623] width 231 height 45
click at [950, 525] on button "Previous Day" at bounding box center [963, 517] width 141 height 45
select select "30"
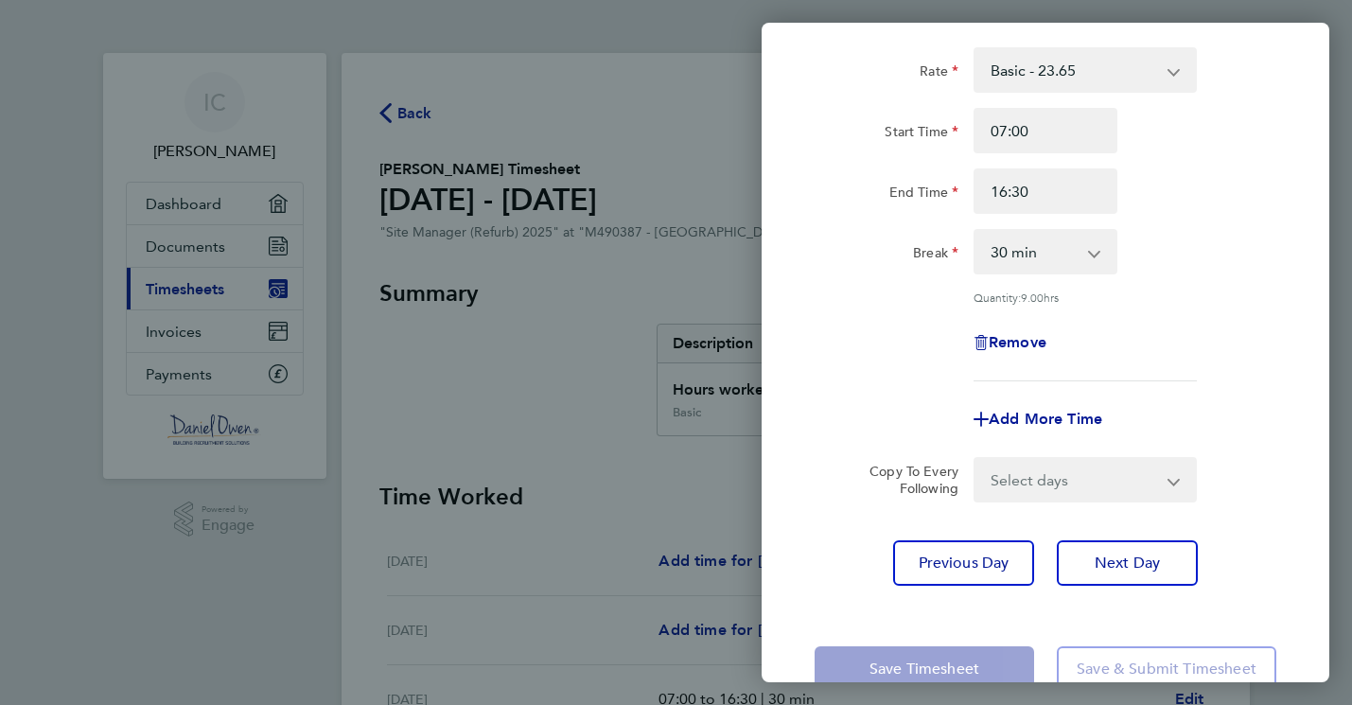
click at [950, 525] on div "Rate Basic - 23.65 Start Time 07:00 End Time 16:30 Break 0 min 15 min 30 min 45…" at bounding box center [1045, 317] width 568 height 584
click at [969, 568] on span "Previous Day" at bounding box center [963, 562] width 91 height 19
select select "30"
click at [970, 568] on span "Previous Day" at bounding box center [963, 562] width 91 height 19
select select "30"
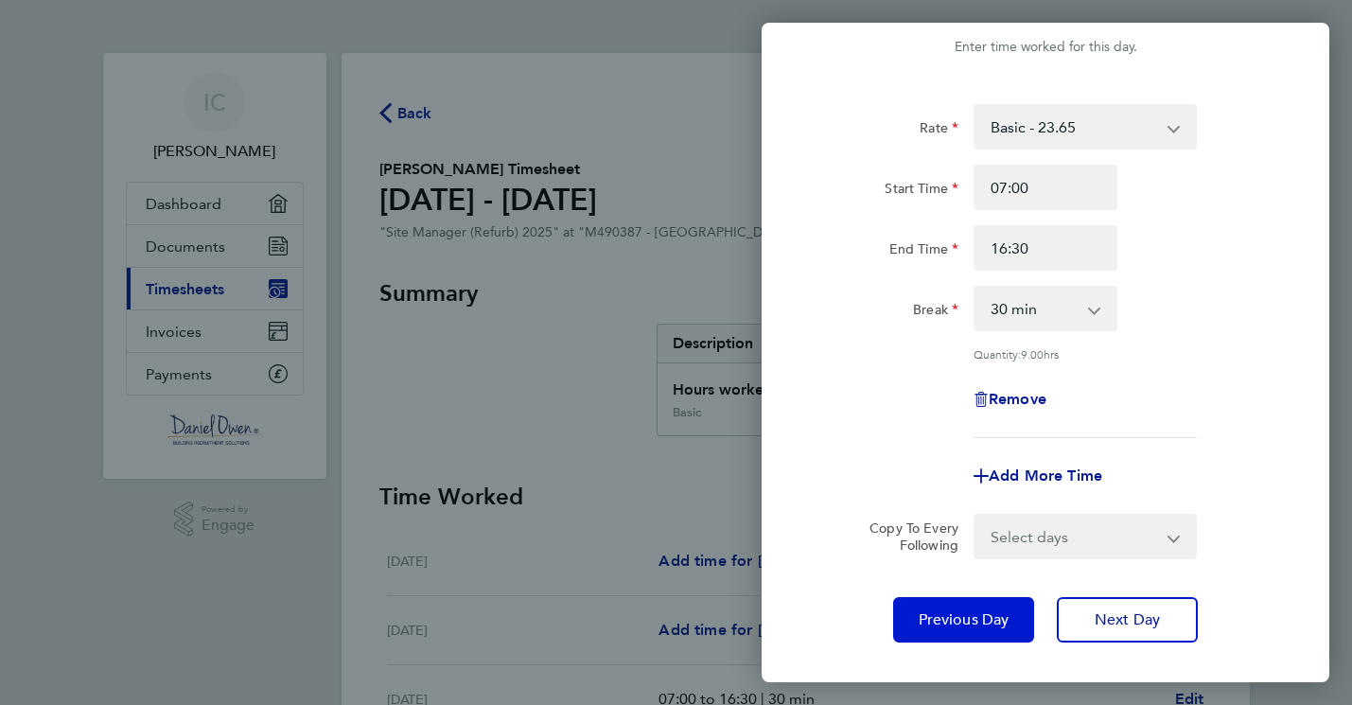
scroll to position [0, 1]
click at [973, 625] on span "Previous Day" at bounding box center [963, 619] width 91 height 19
select select "30"
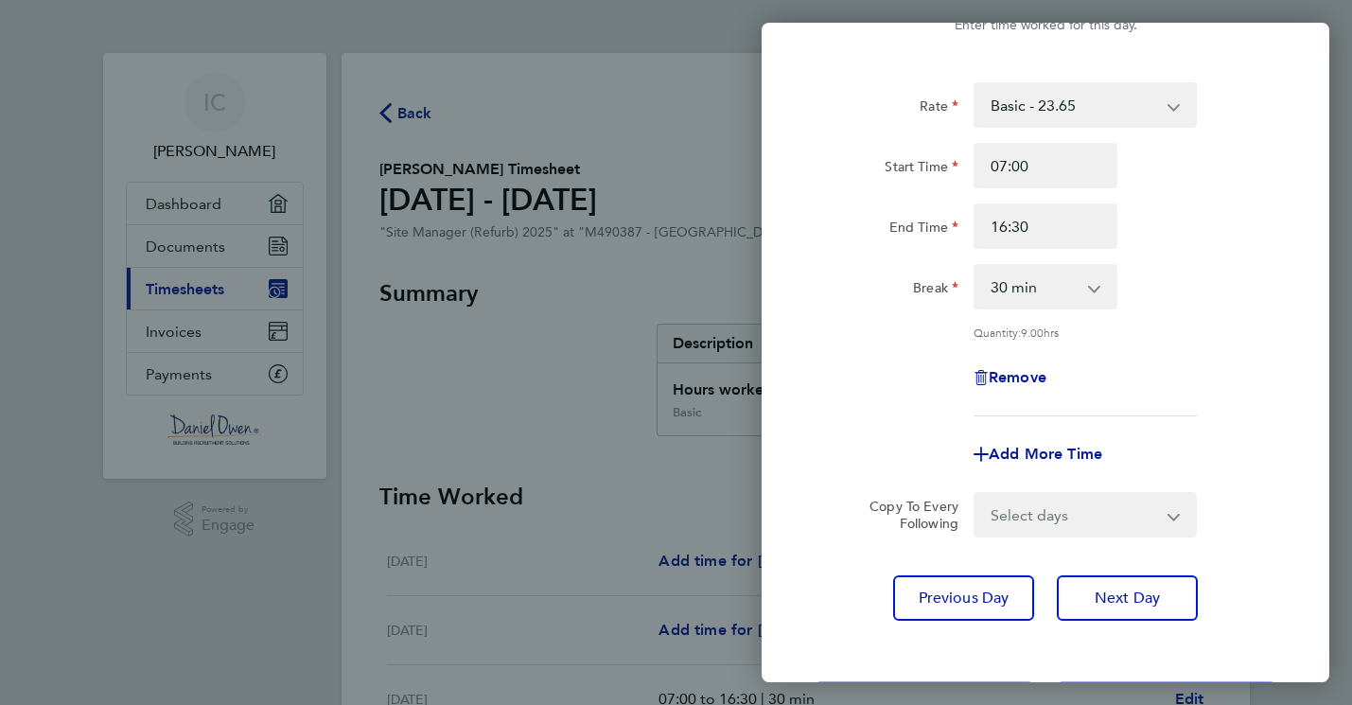
scroll to position [73, 0]
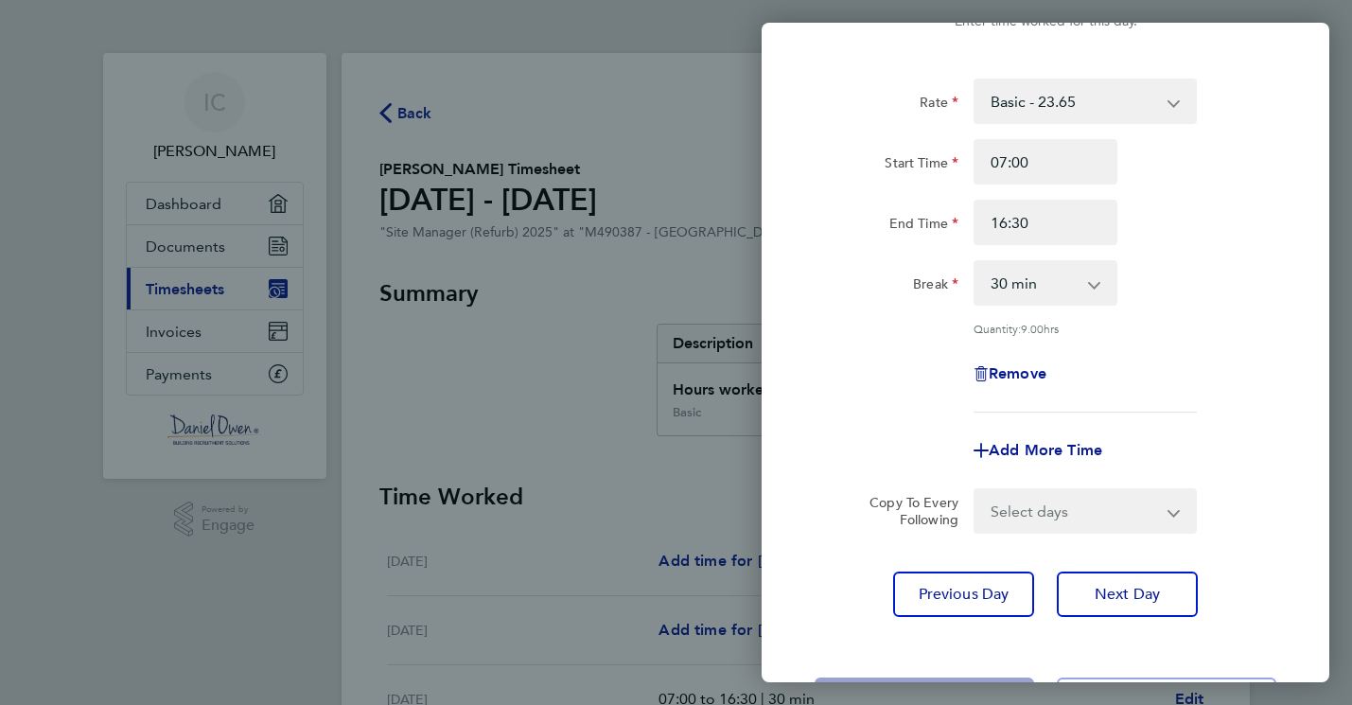
click at [1175, 512] on app-icon-cross-button at bounding box center [1185, 511] width 23 height 42
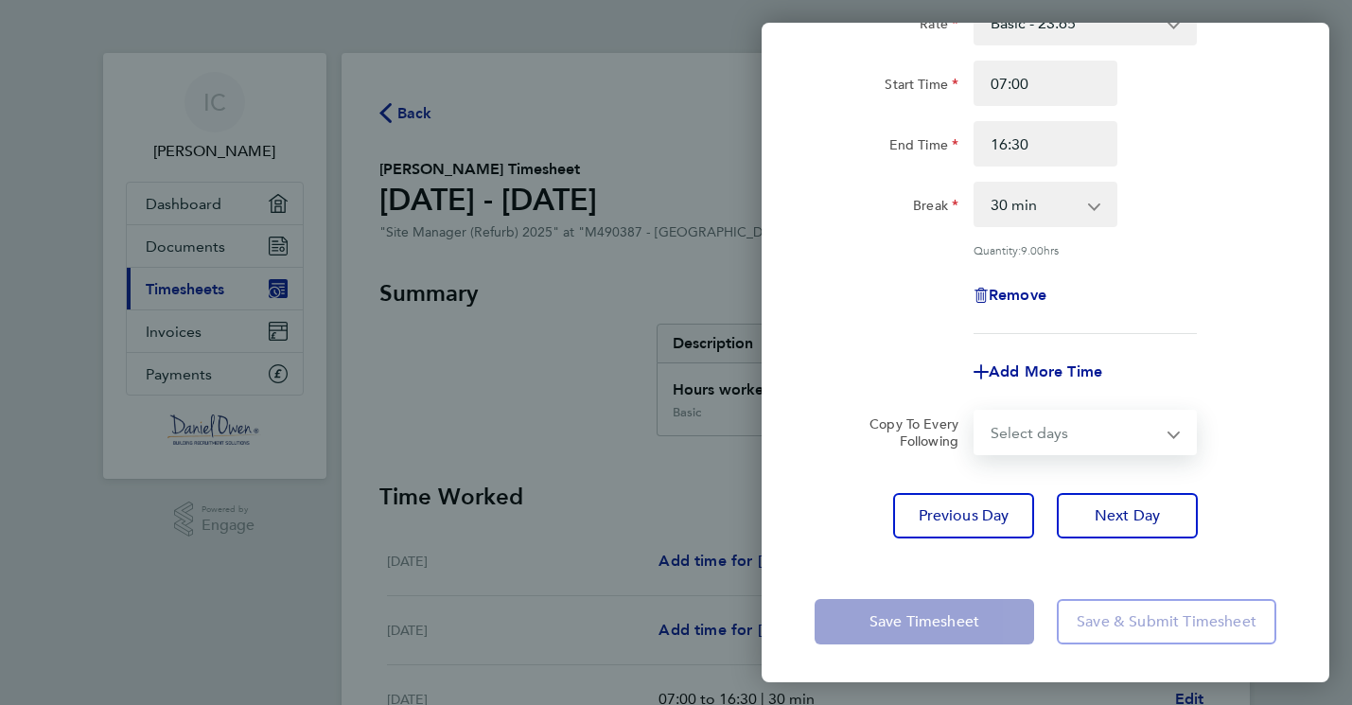
scroll to position [149, 0]
select select "TUE"
select select "[DATE]"
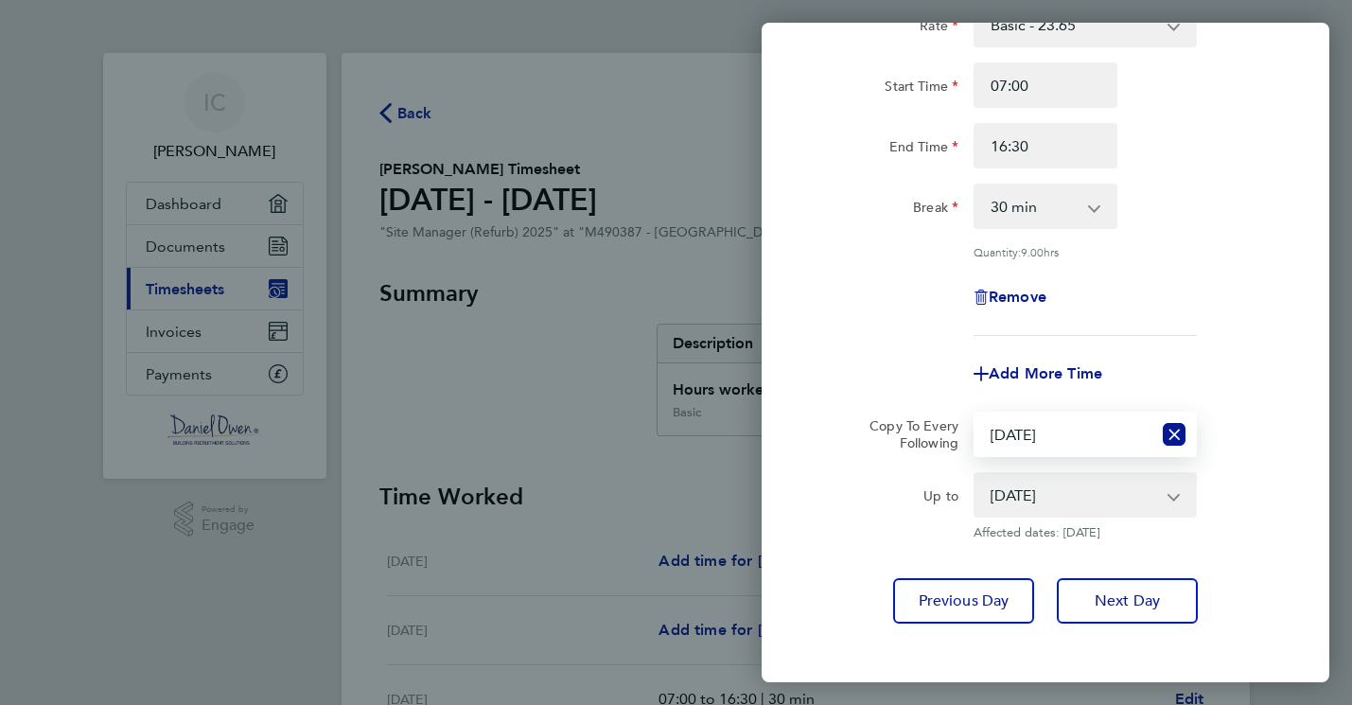
scroll to position [0, 1]
click at [1172, 495] on app-icon-cross-button at bounding box center [1183, 495] width 23 height 42
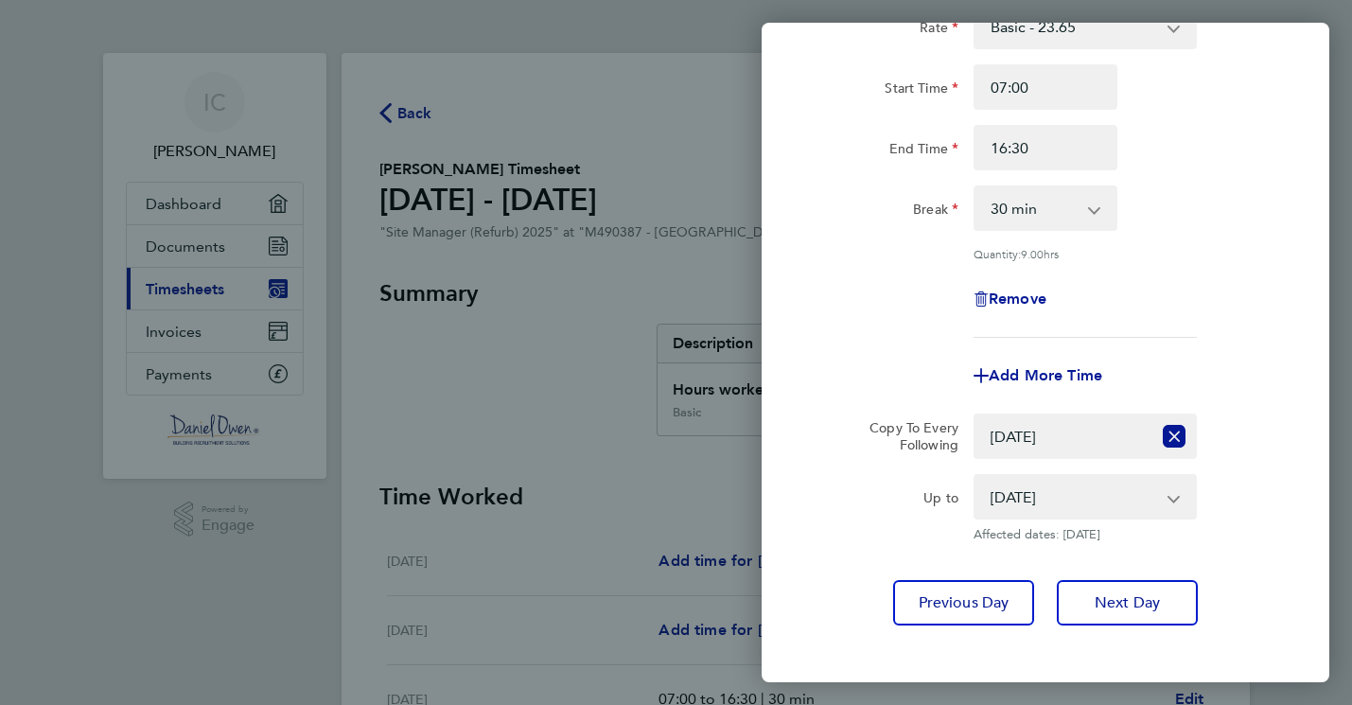
scroll to position [0, 0]
click at [1133, 604] on span "Next Day" at bounding box center [1126, 602] width 65 height 19
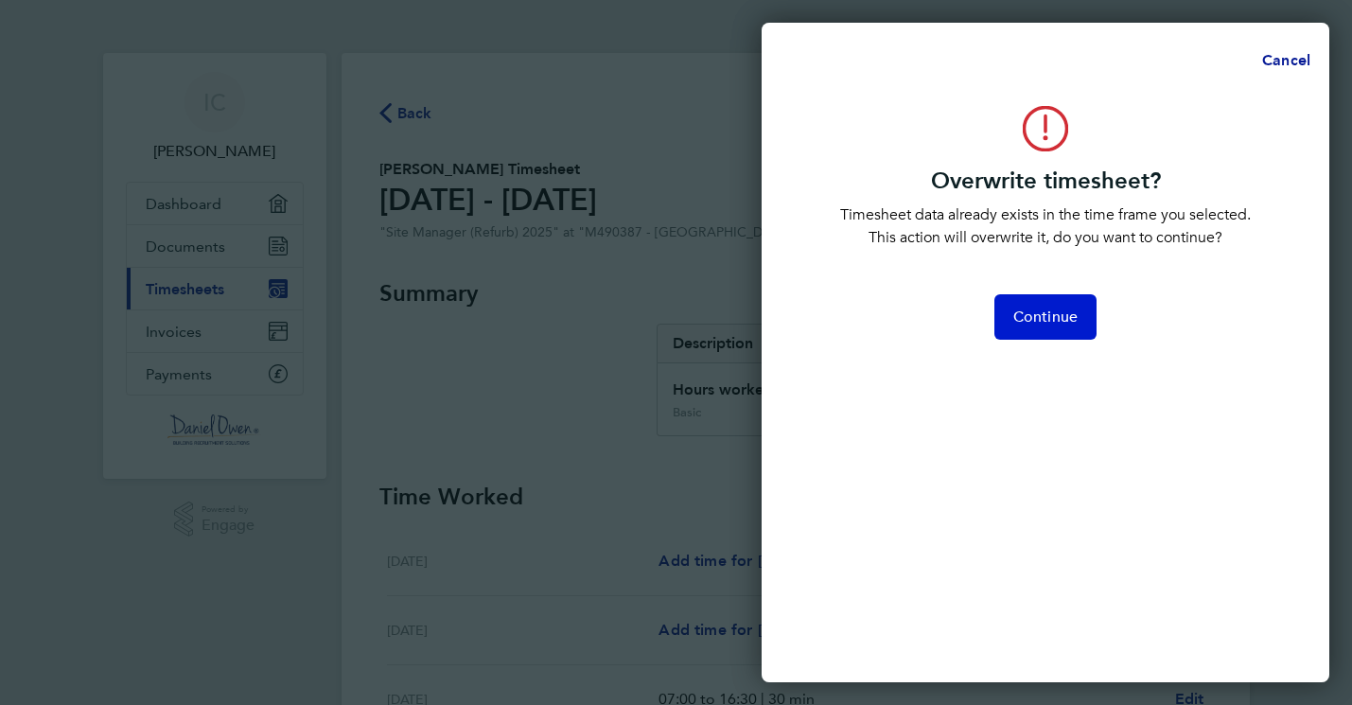
click at [1028, 321] on span "Continue" at bounding box center [1045, 316] width 64 height 19
select select "30"
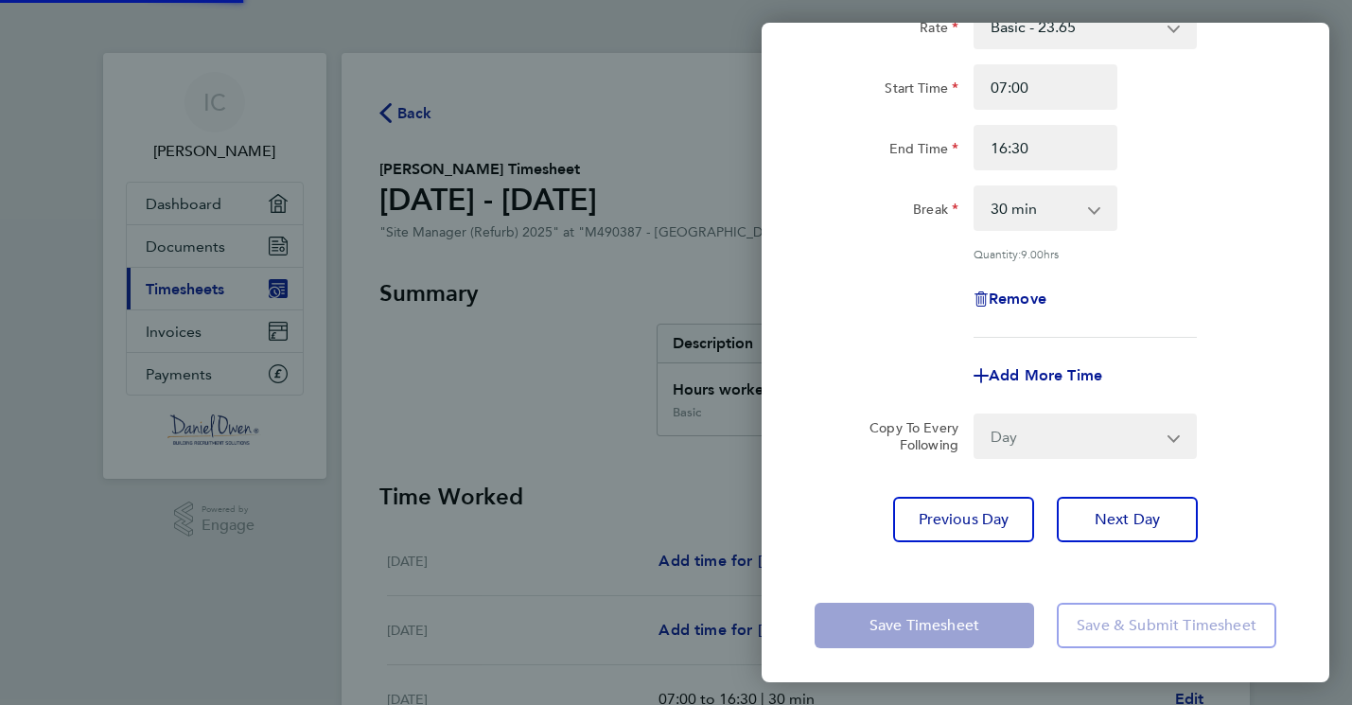
select select "0: null"
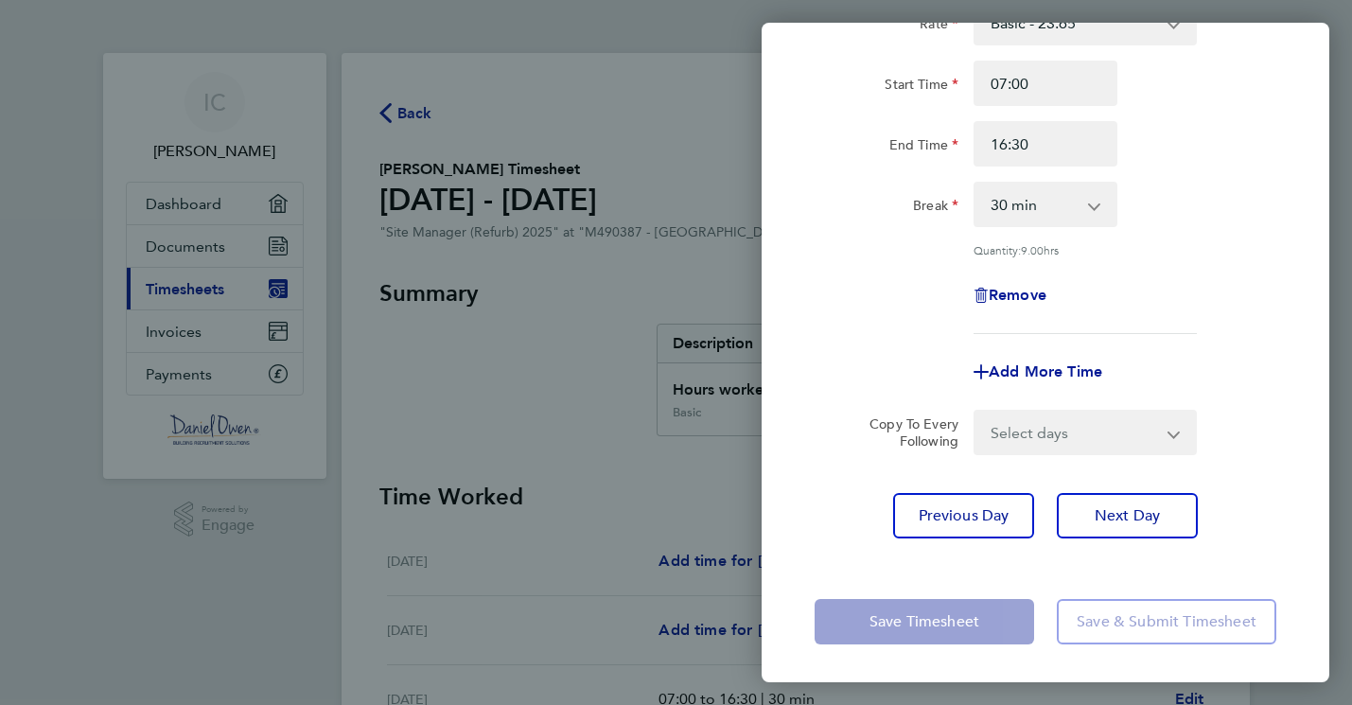
scroll to position [149, 0]
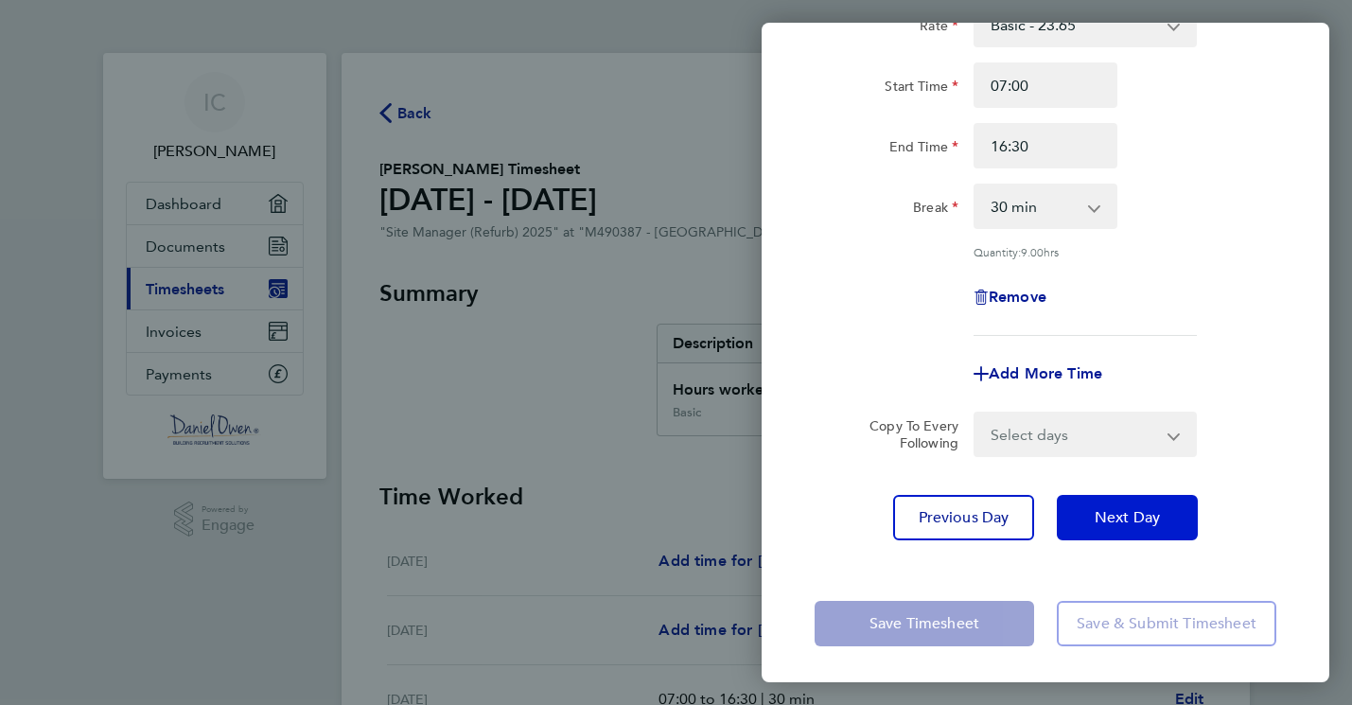
click at [1121, 517] on span "Next Day" at bounding box center [1126, 517] width 65 height 19
select select "30"
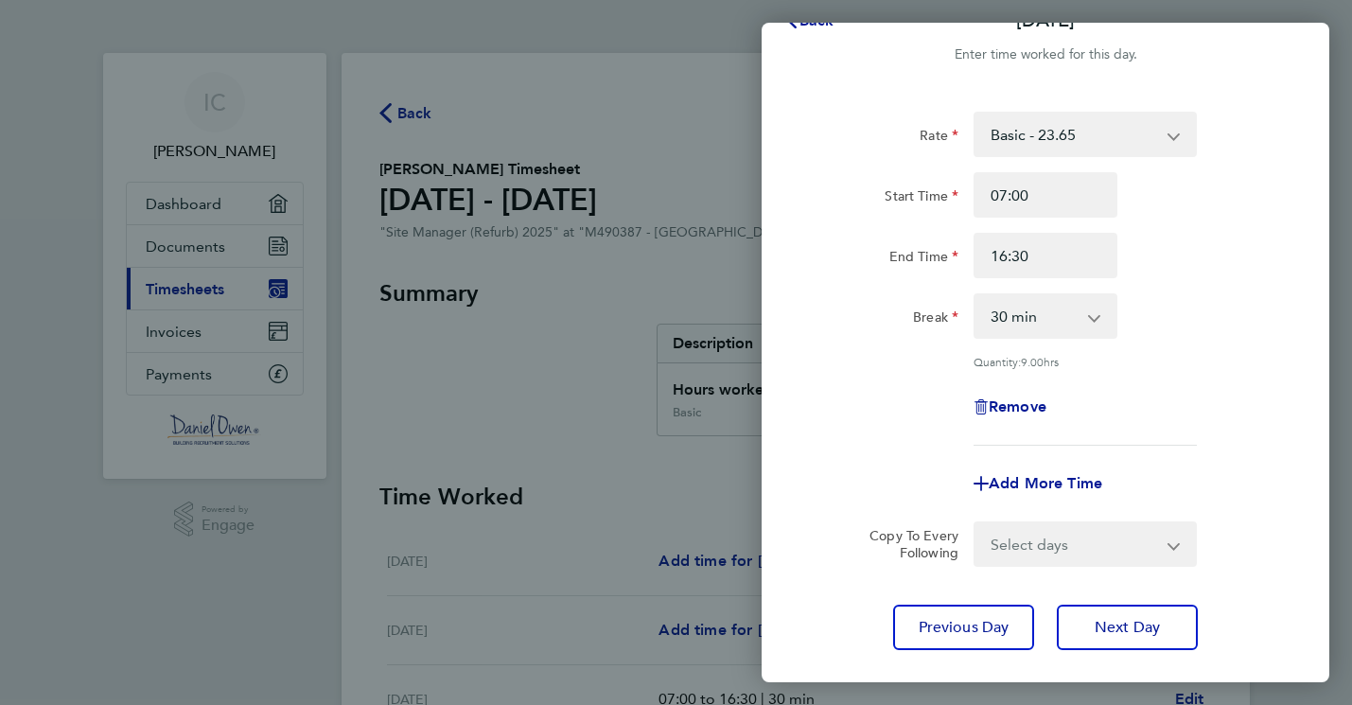
scroll to position [18, 0]
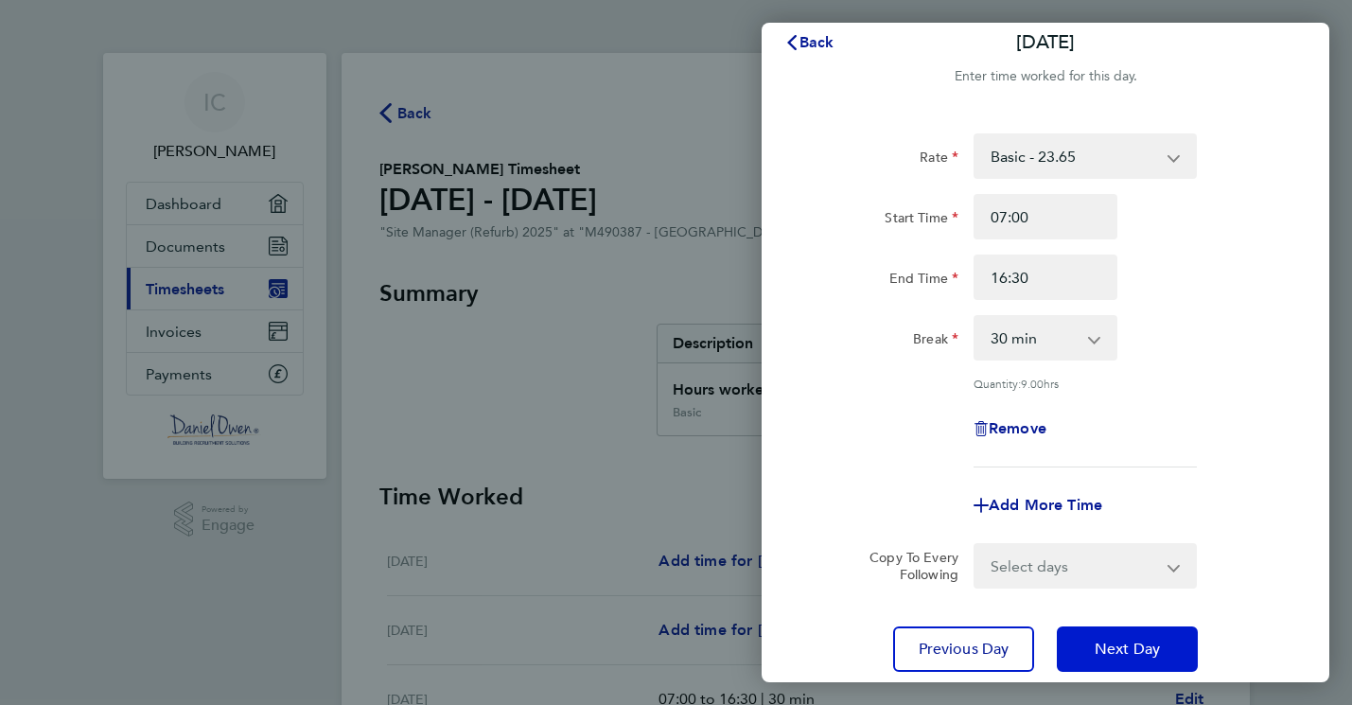
click at [1121, 640] on span "Next Day" at bounding box center [1126, 648] width 65 height 19
select select "30"
click at [1116, 642] on span "Next Day" at bounding box center [1126, 648] width 65 height 19
select select "30"
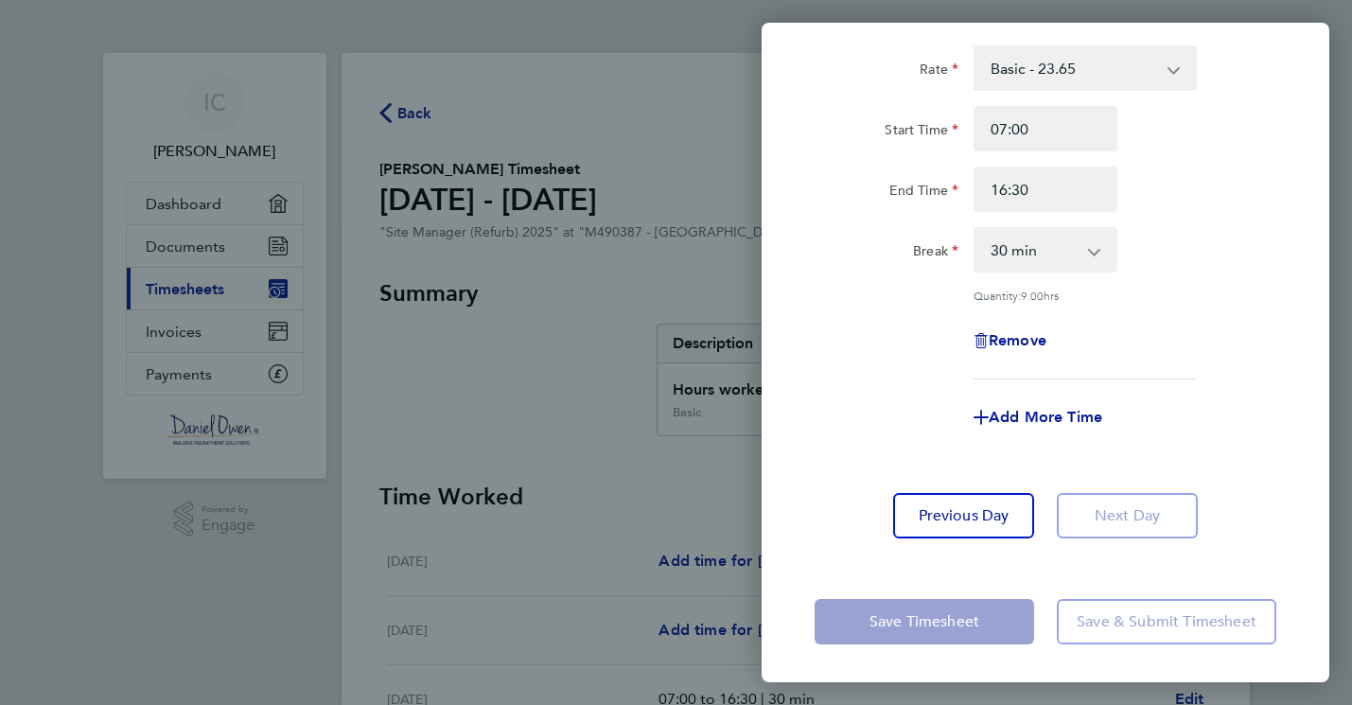
scroll to position [104, 0]
click at [1115, 621] on app-form-button "Save & Submit Timesheet" at bounding box center [1160, 623] width 231 height 45
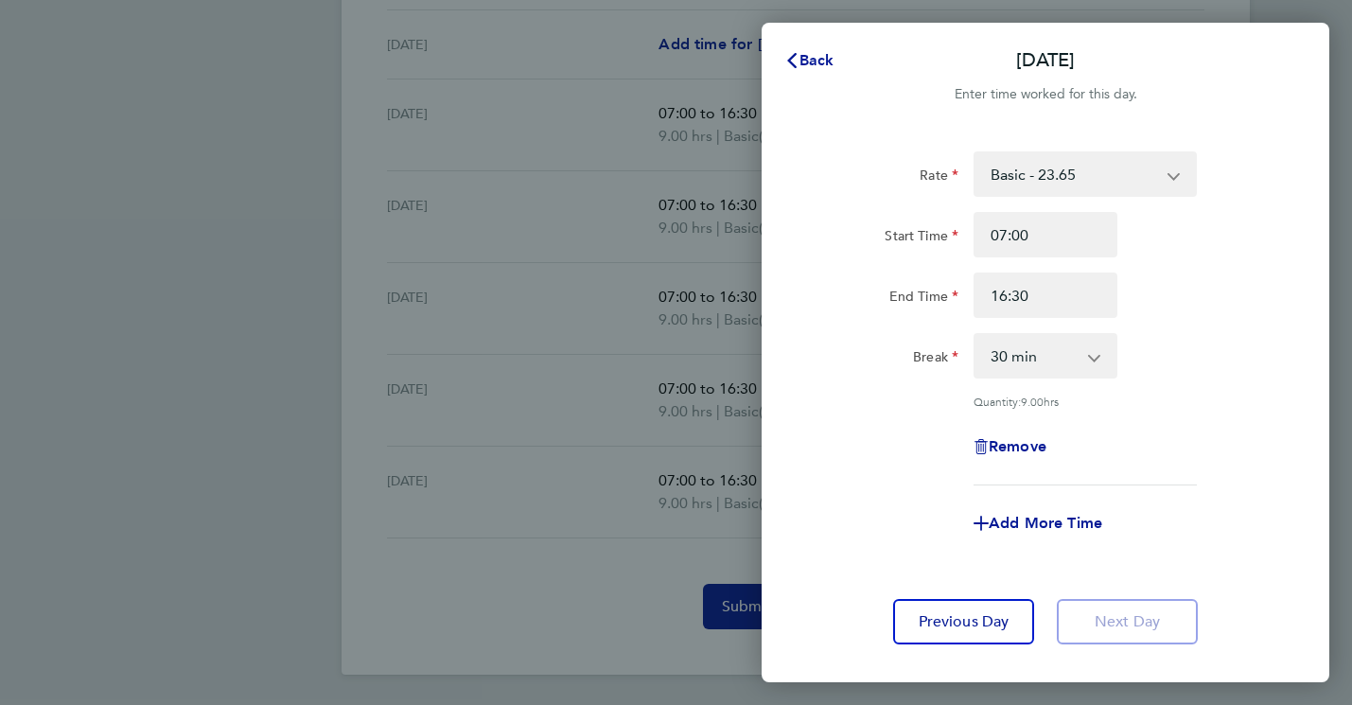
scroll to position [585, 0]
click at [614, 593] on div "Back [DATE] Enter time worked for this day. Rate Basic - 23.65 Start Time 07:00…" at bounding box center [676, 352] width 1352 height 705
click at [808, 56] on span "Back" at bounding box center [816, 60] width 35 height 18
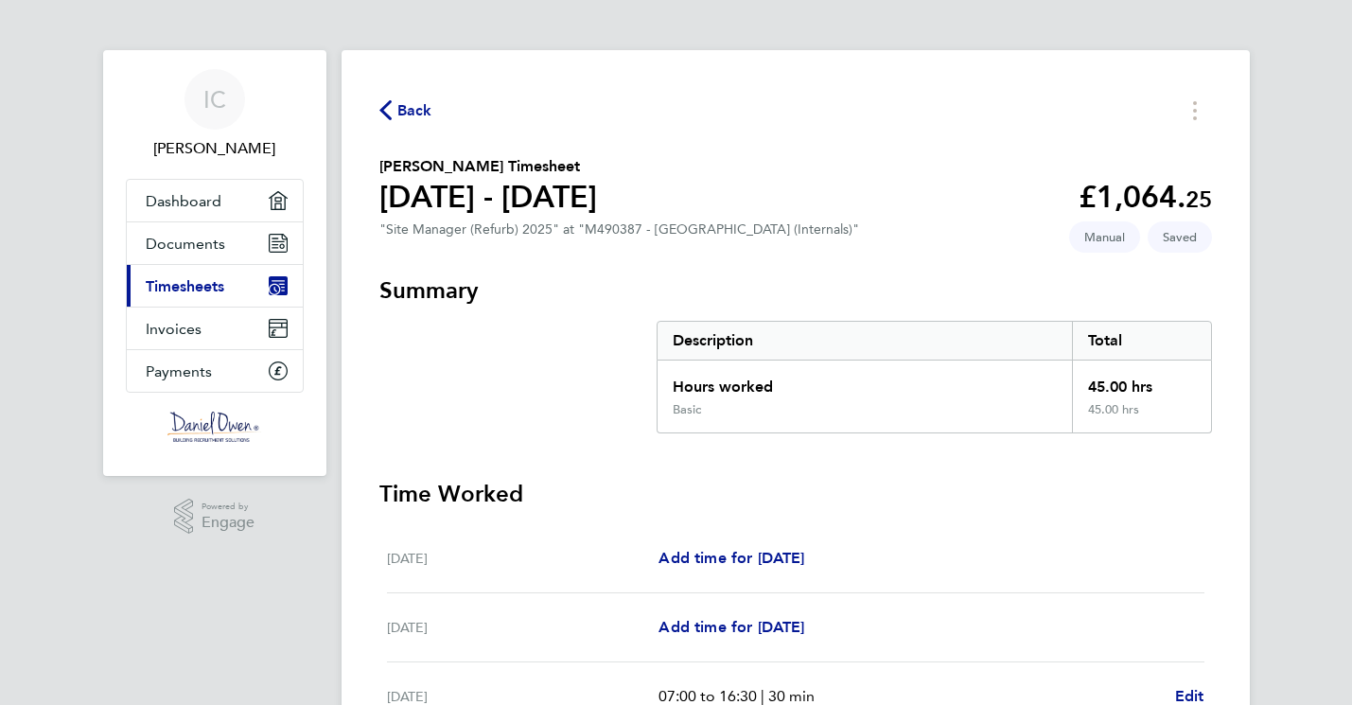
click at [414, 195] on h1 "[DATE] - [DATE]" at bounding box center [488, 197] width 218 height 38
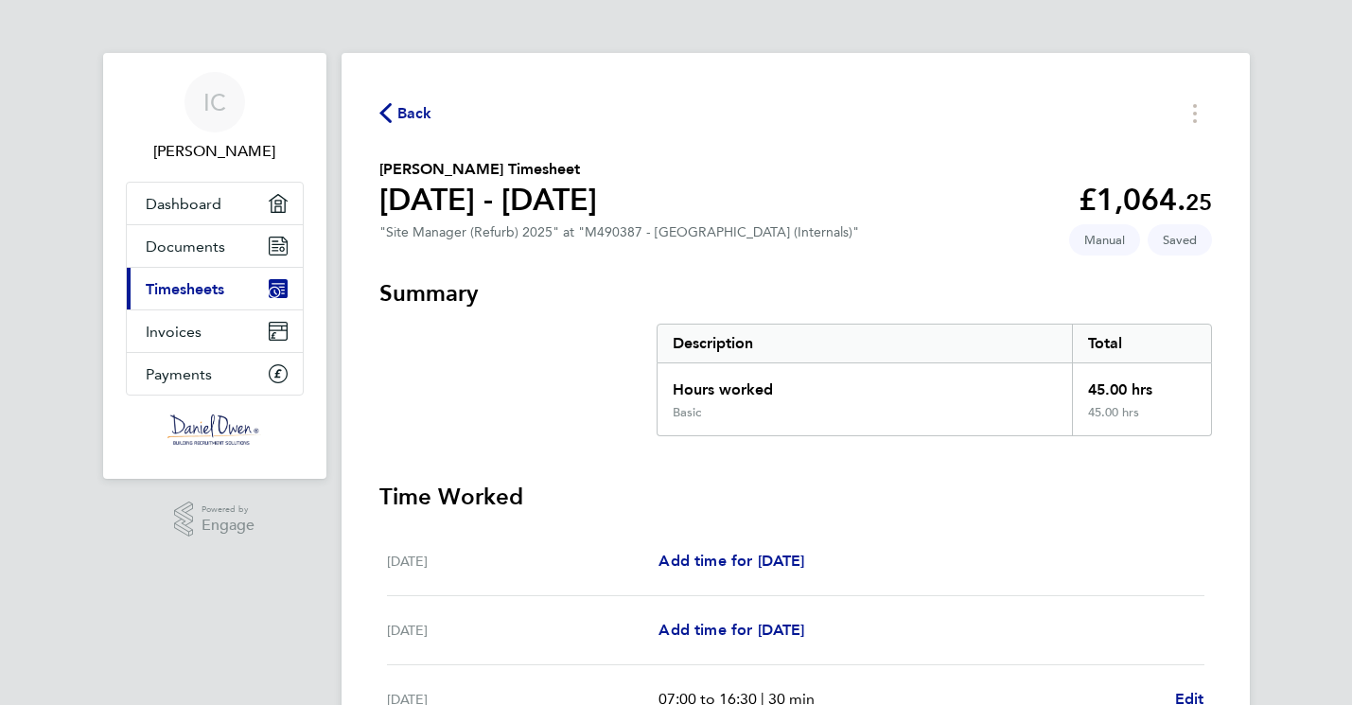
click at [413, 108] on span "Back" at bounding box center [414, 113] width 35 height 23
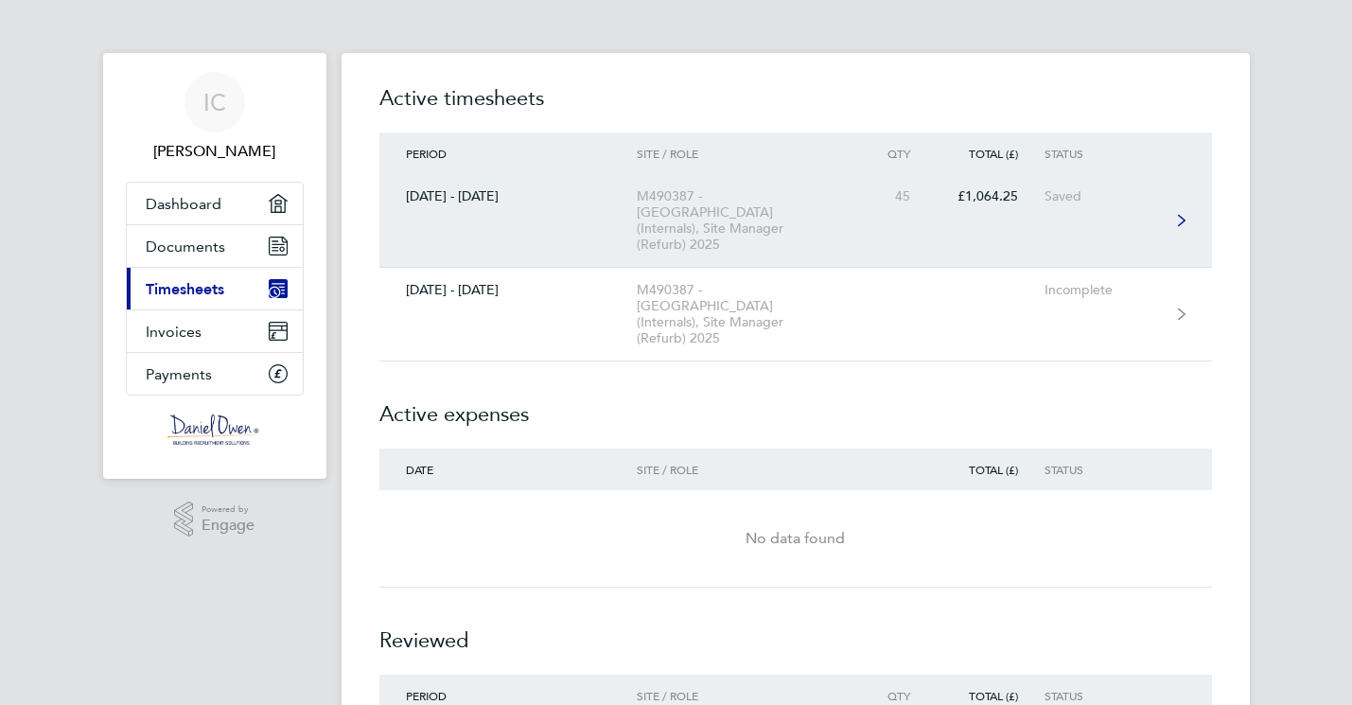
click at [1179, 214] on icon at bounding box center [1182, 220] width 8 height 13
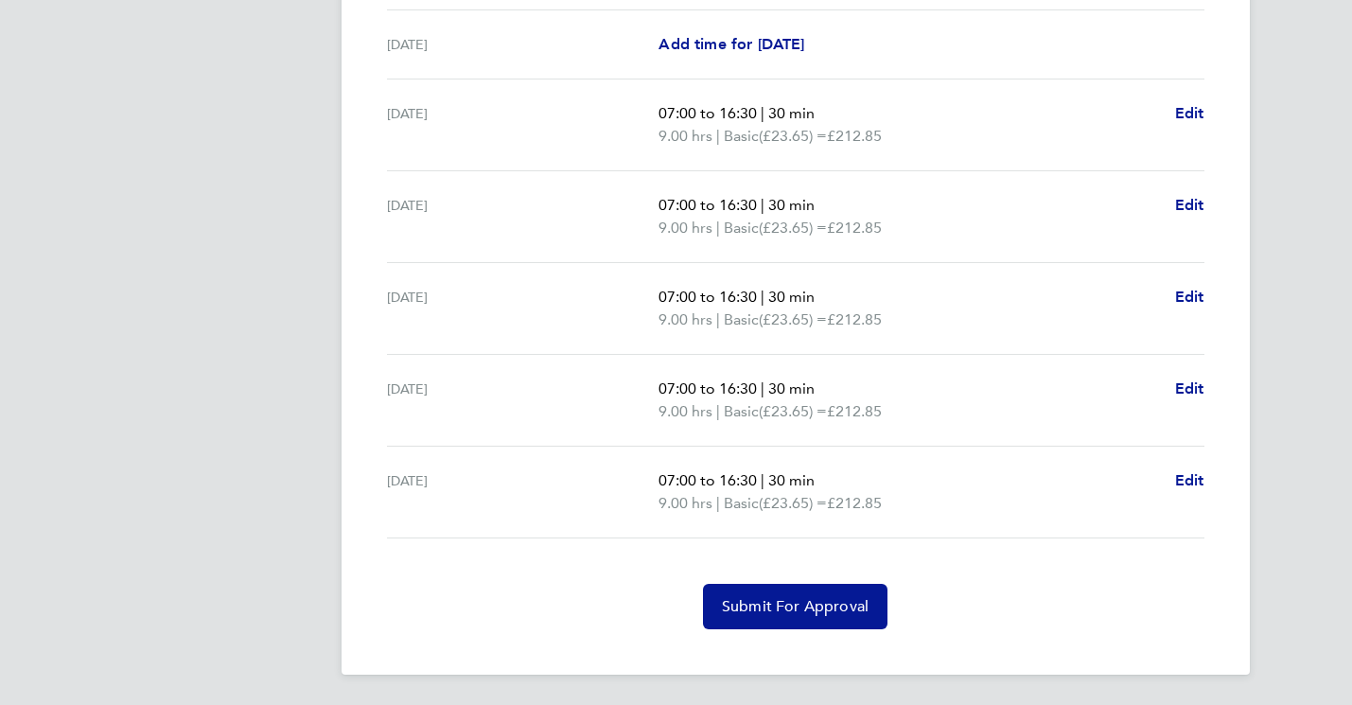
scroll to position [585, 0]
click at [791, 607] on span "Submit For Approval" at bounding box center [795, 606] width 147 height 19
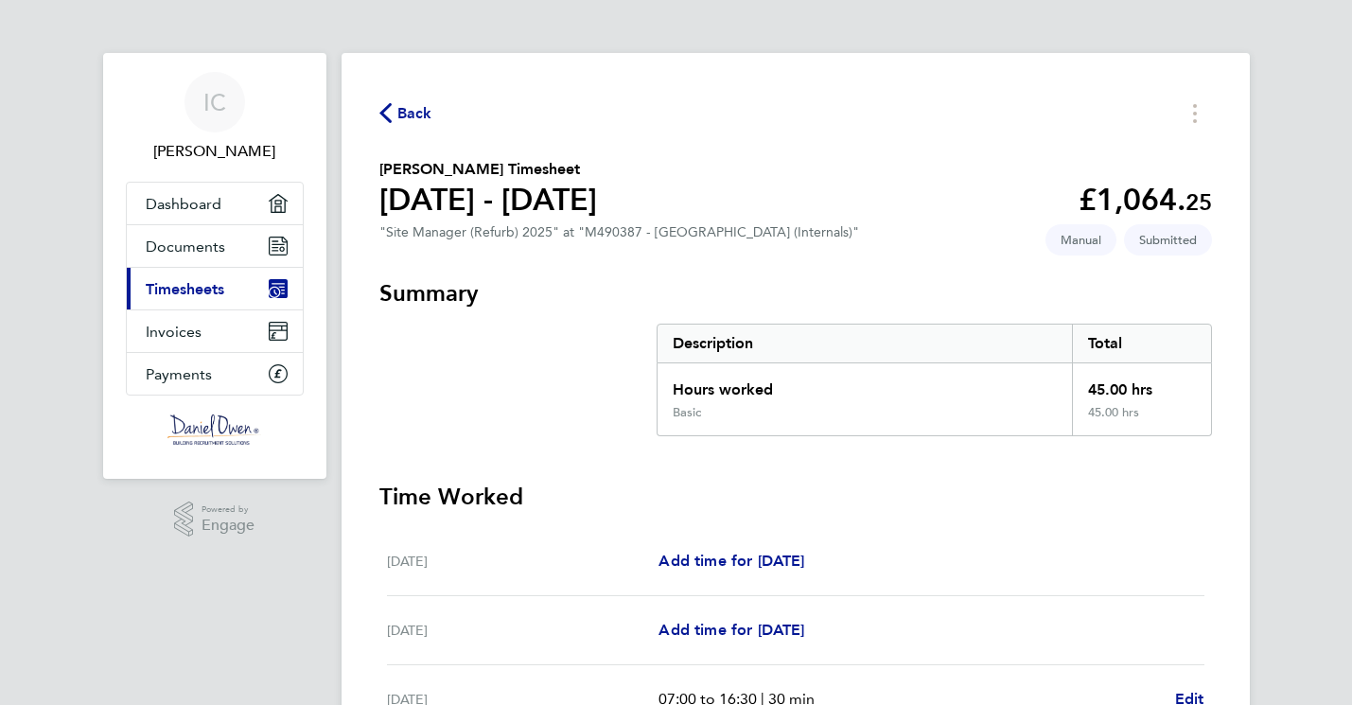
scroll to position [0, 0]
